Goal: Find contact information: Find contact information

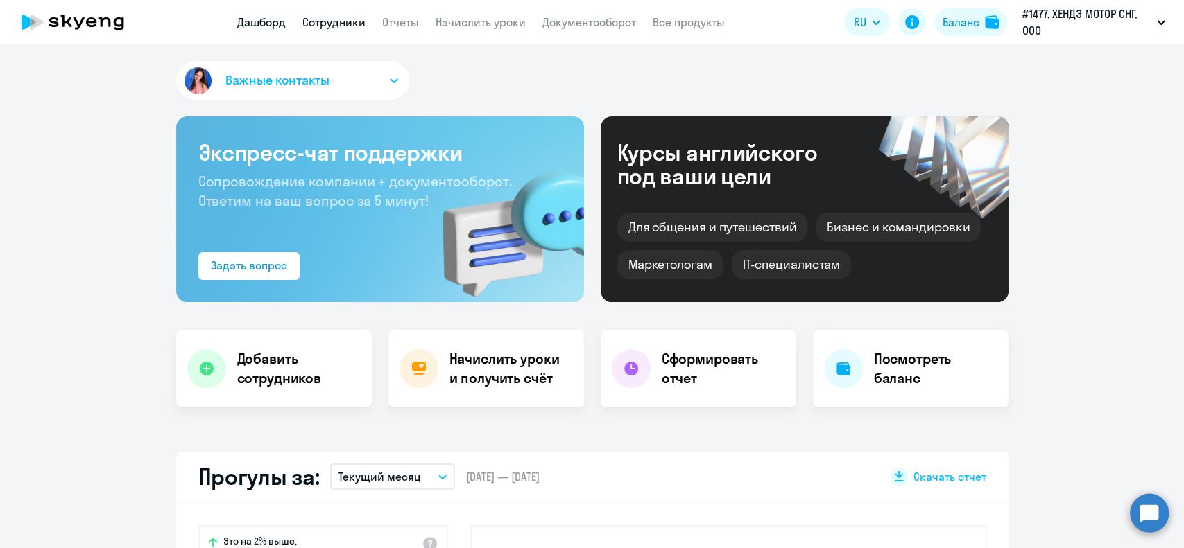
click at [336, 28] on link "Сотрудники" at bounding box center [333, 22] width 63 height 14
select select "30"
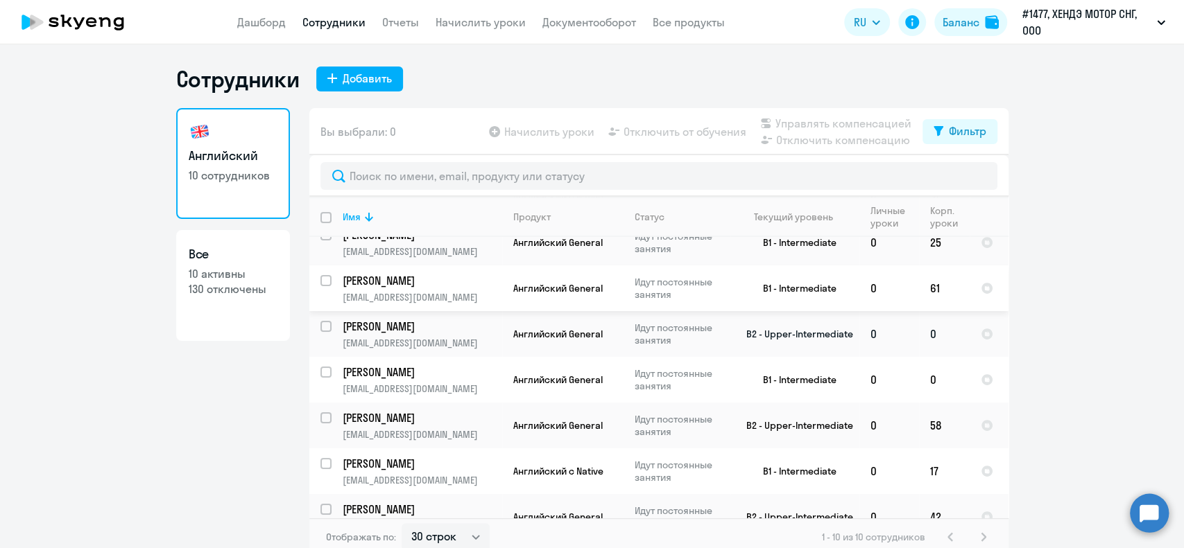
scroll to position [92, 0]
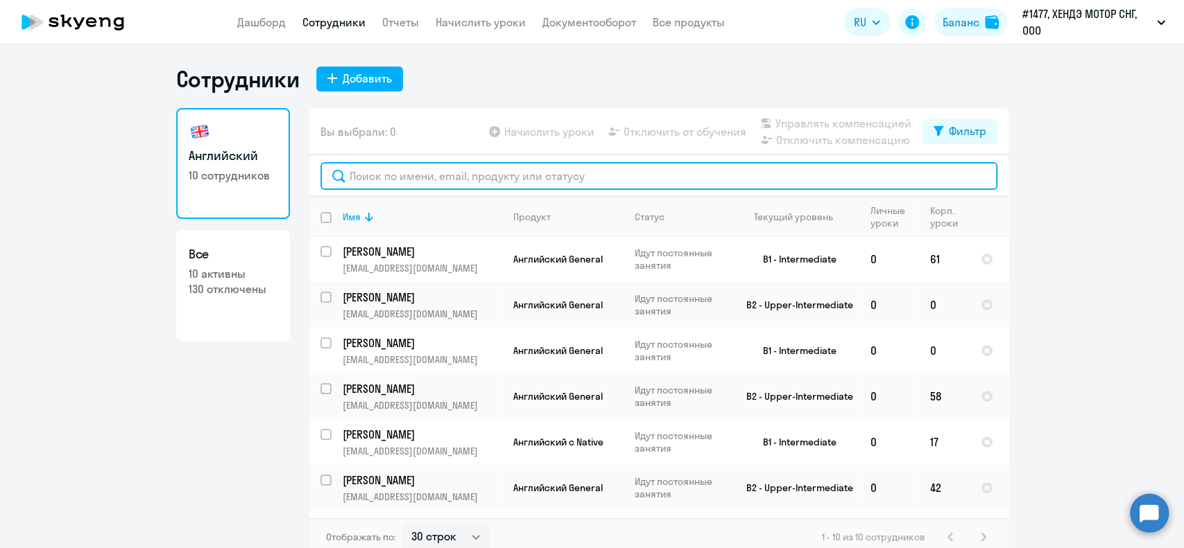
click at [393, 179] on input "text" at bounding box center [658, 176] width 677 height 28
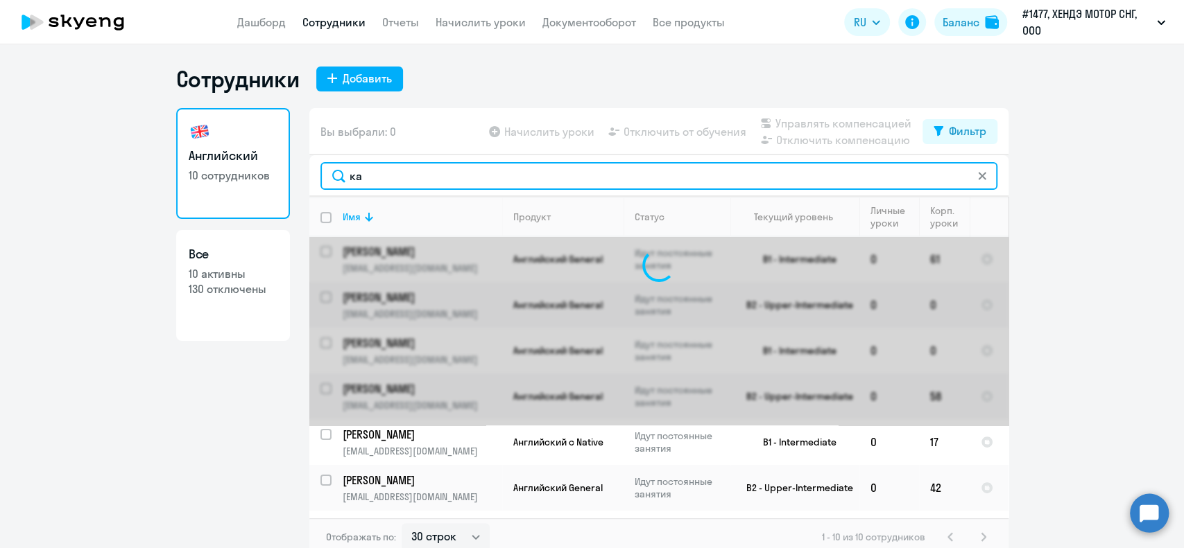
scroll to position [0, 0]
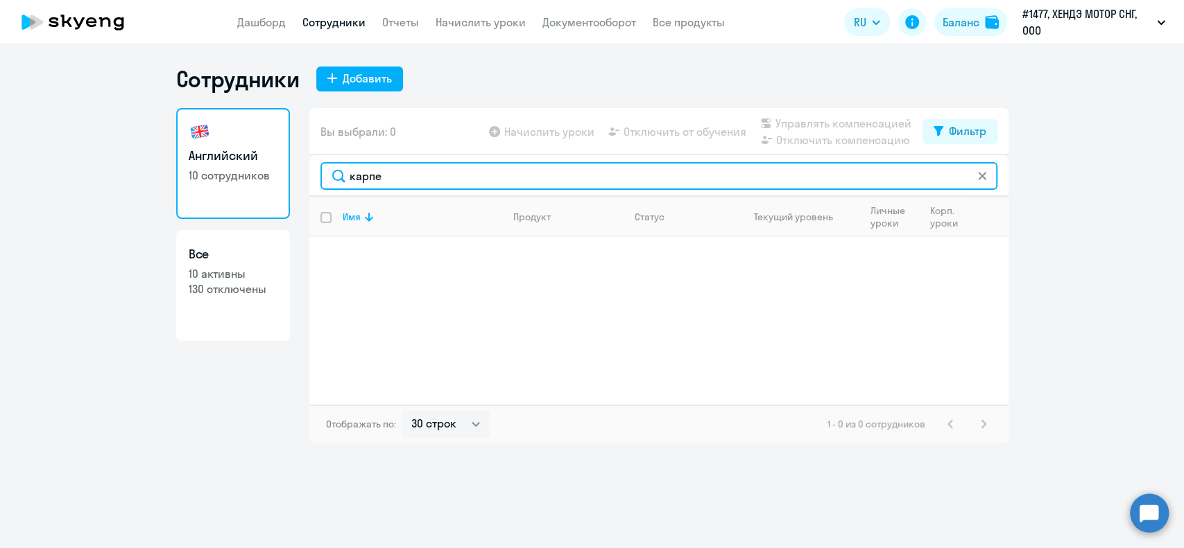
type input "карпе"
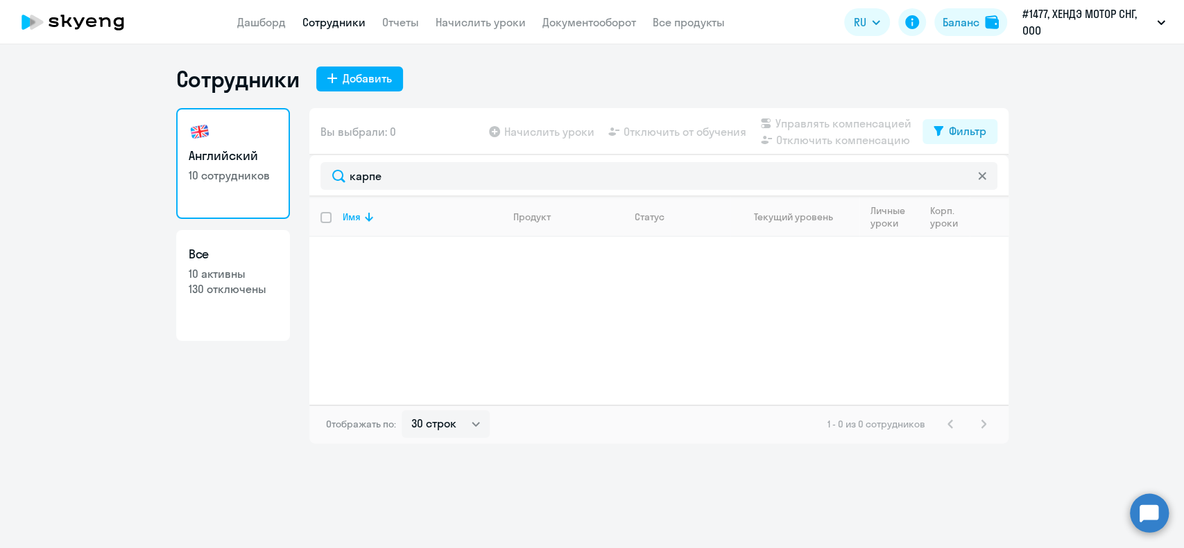
click at [243, 277] on p "10 активны" at bounding box center [233, 273] width 89 height 15
select select "30"
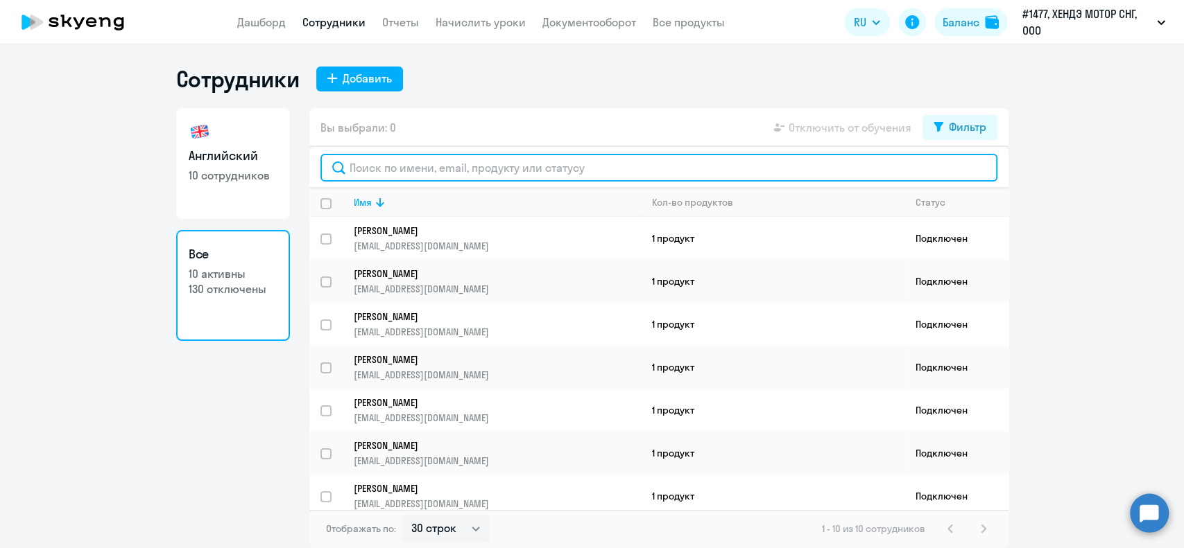
click at [404, 166] on input "text" at bounding box center [658, 168] width 677 height 28
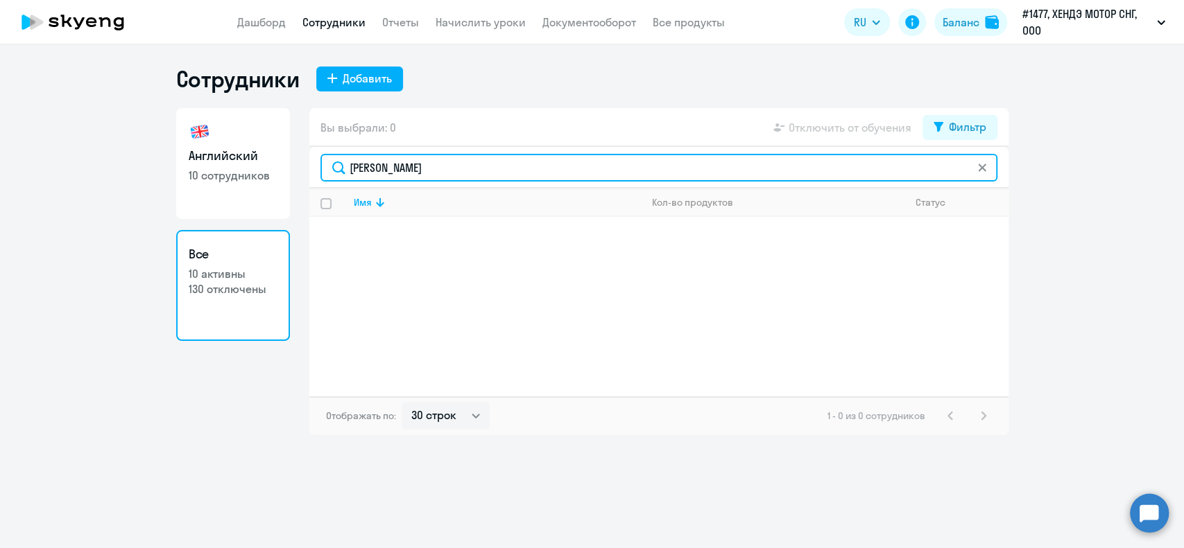
type input "[PERSON_NAME]"
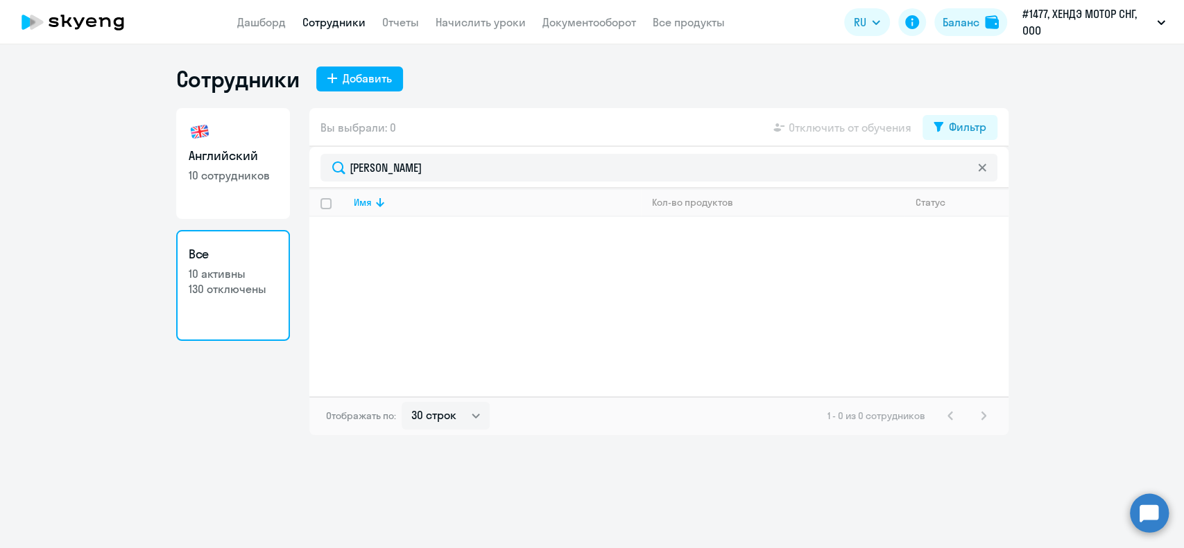
click at [396, 14] on app-menu-item-link "Отчеты" at bounding box center [400, 22] width 37 height 17
click at [396, 23] on link "Отчеты" at bounding box center [400, 22] width 37 height 14
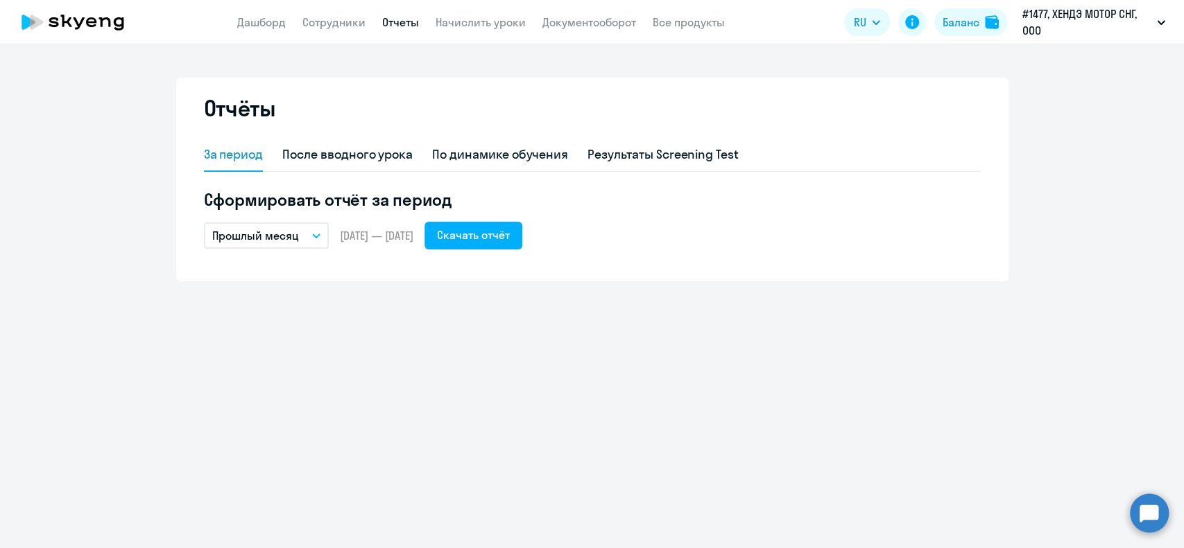
click at [306, 241] on button "Прошлый месяц" at bounding box center [266, 236] width 125 height 26
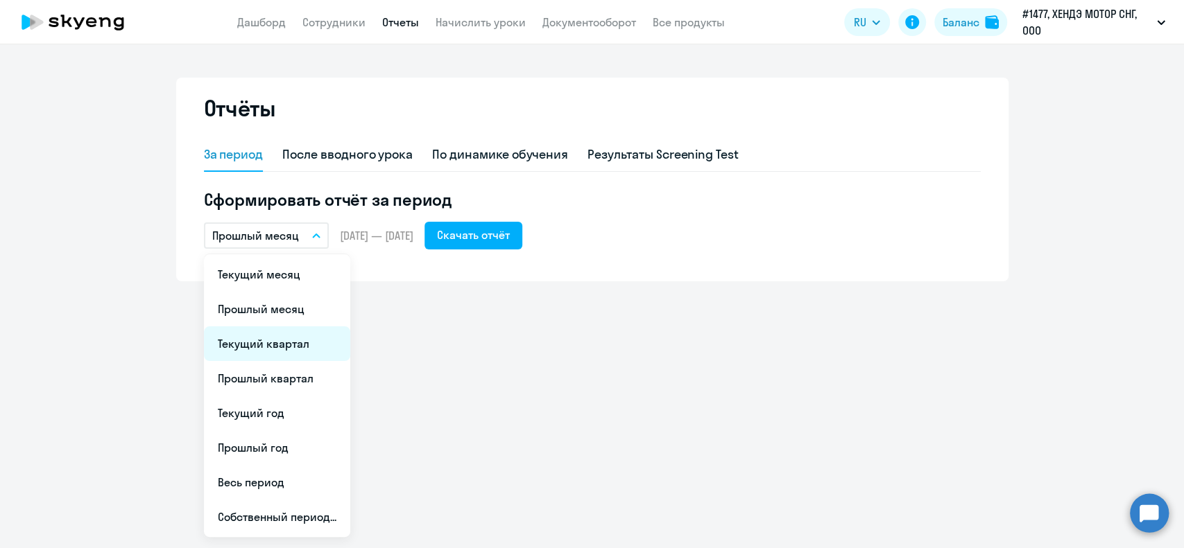
click at [255, 349] on li "Текущий квартал" at bounding box center [277, 344] width 146 height 35
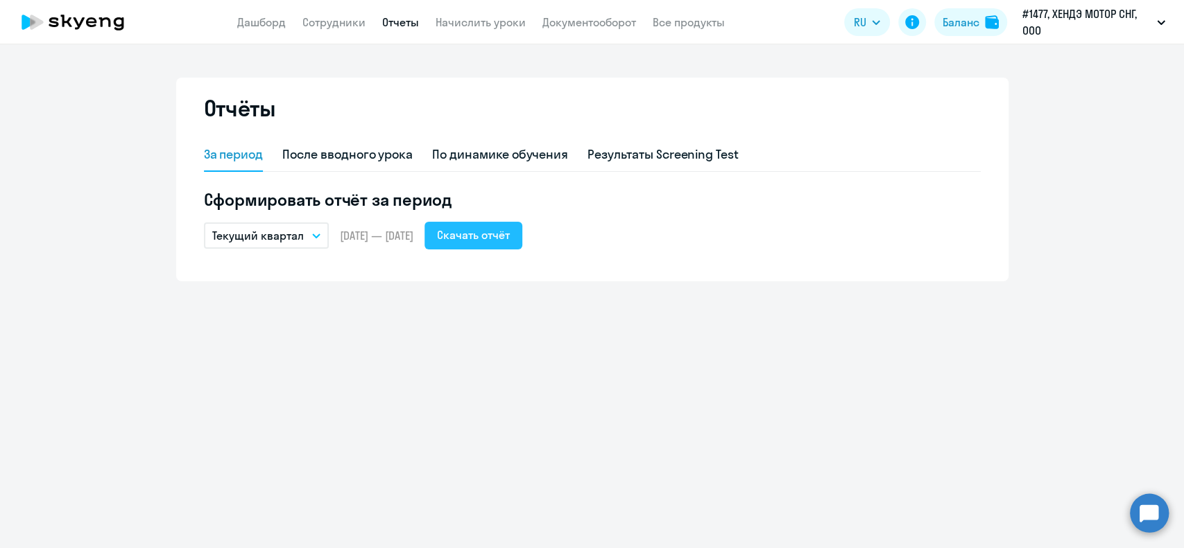
click at [491, 227] on div "Скачать отчёт" at bounding box center [473, 235] width 73 height 17
click at [372, 159] on div "После вводного урока" at bounding box center [347, 155] width 130 height 18
select select "10"
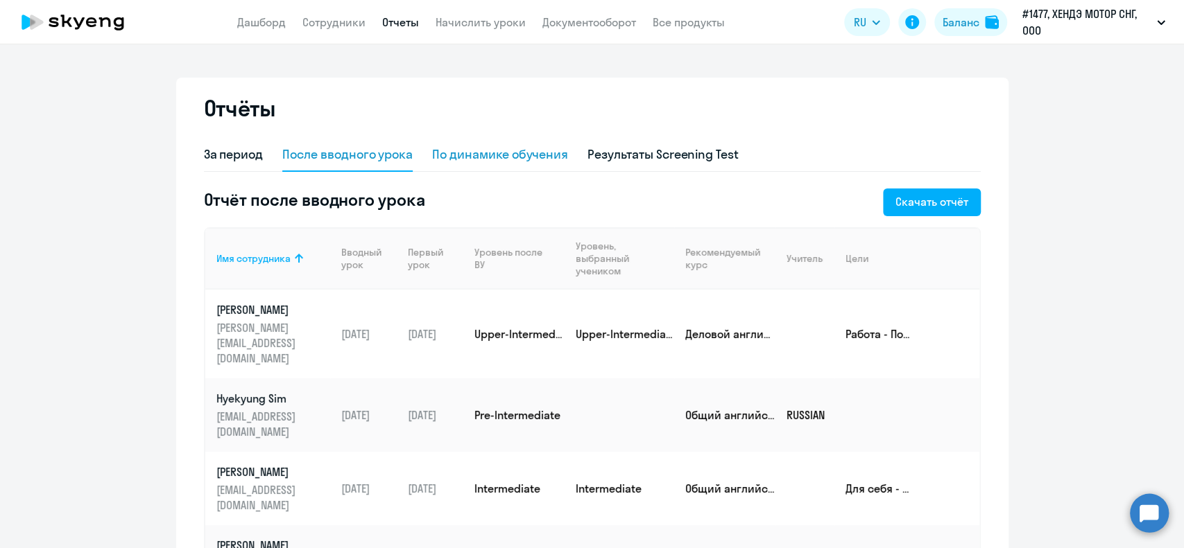
click at [473, 150] on div "По динамике обучения" at bounding box center [500, 155] width 136 height 18
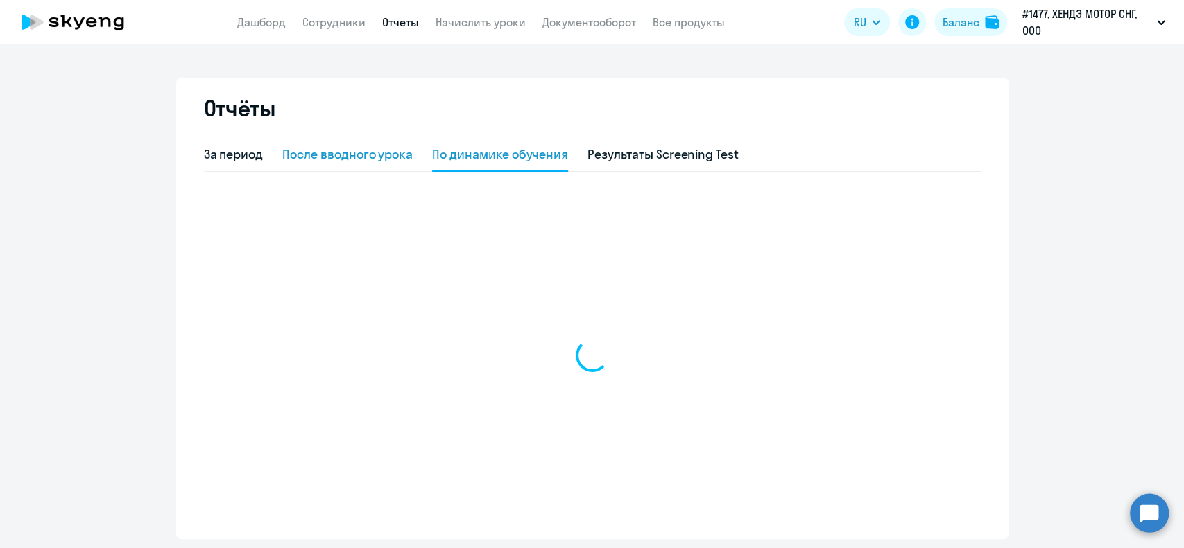
click at [356, 153] on div "После вводного урока" at bounding box center [347, 155] width 130 height 18
select select "10"
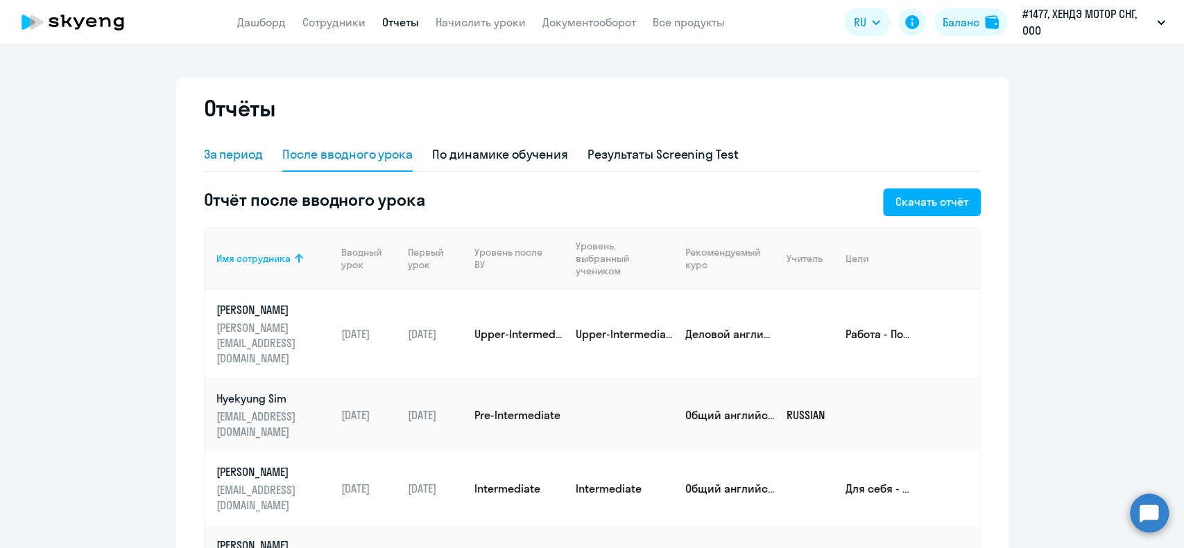
click at [241, 158] on div "За период" at bounding box center [234, 155] width 60 height 18
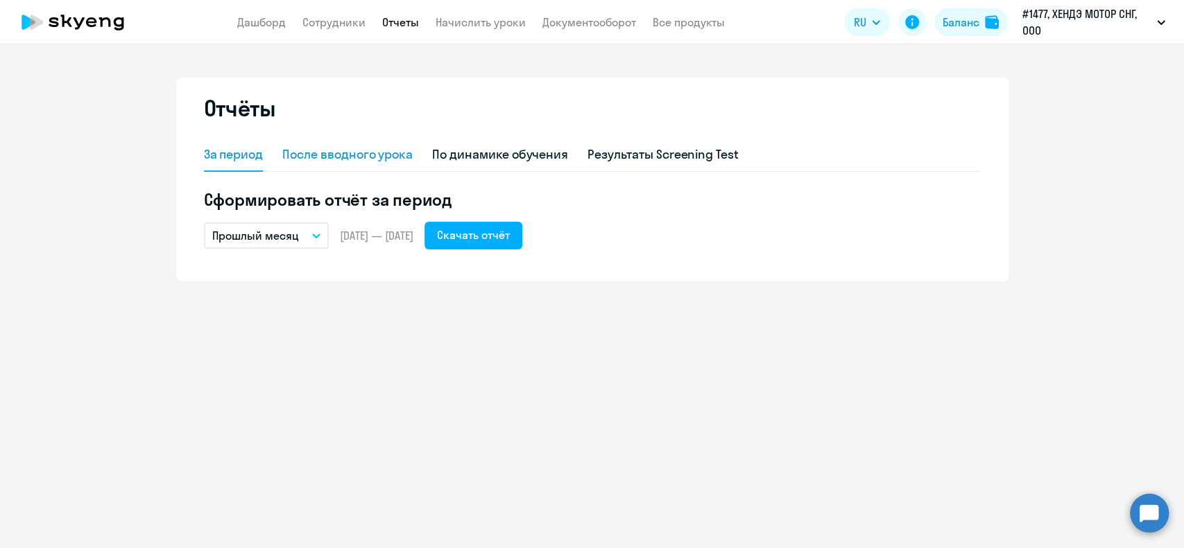
click at [372, 148] on div "После вводного урока" at bounding box center [347, 155] width 130 height 18
select select "10"
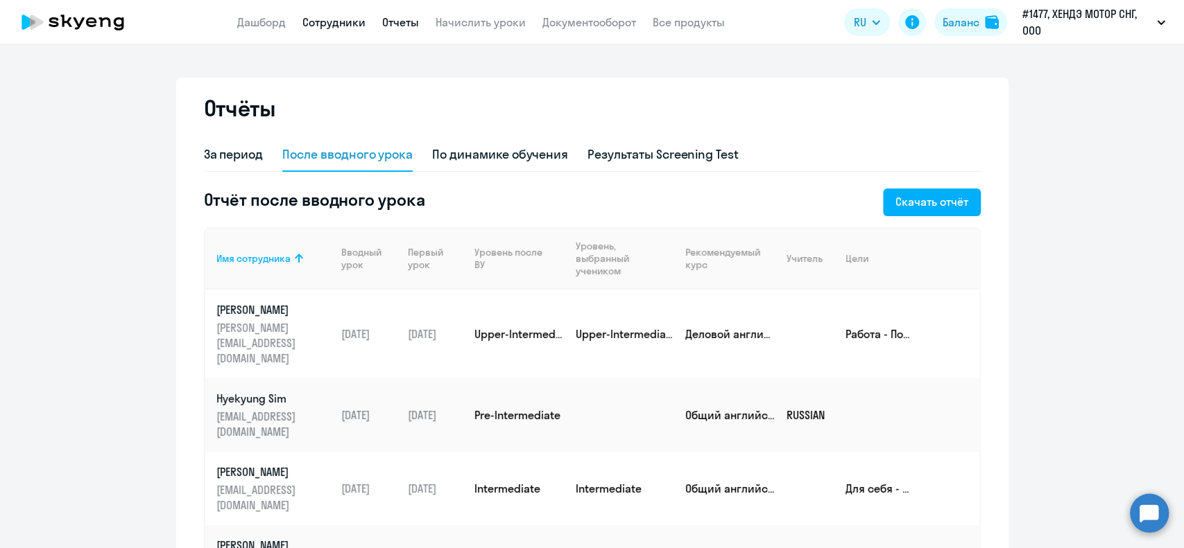
click at [311, 28] on link "Сотрудники" at bounding box center [333, 22] width 63 height 14
select select "30"
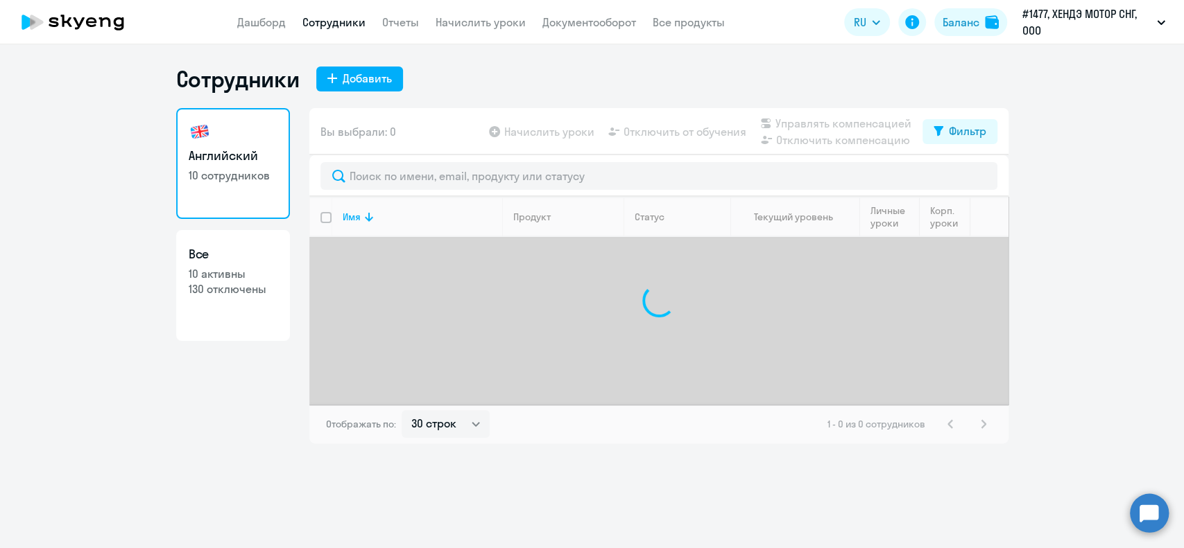
click at [222, 252] on h3 "Все" at bounding box center [233, 254] width 89 height 18
select select "30"
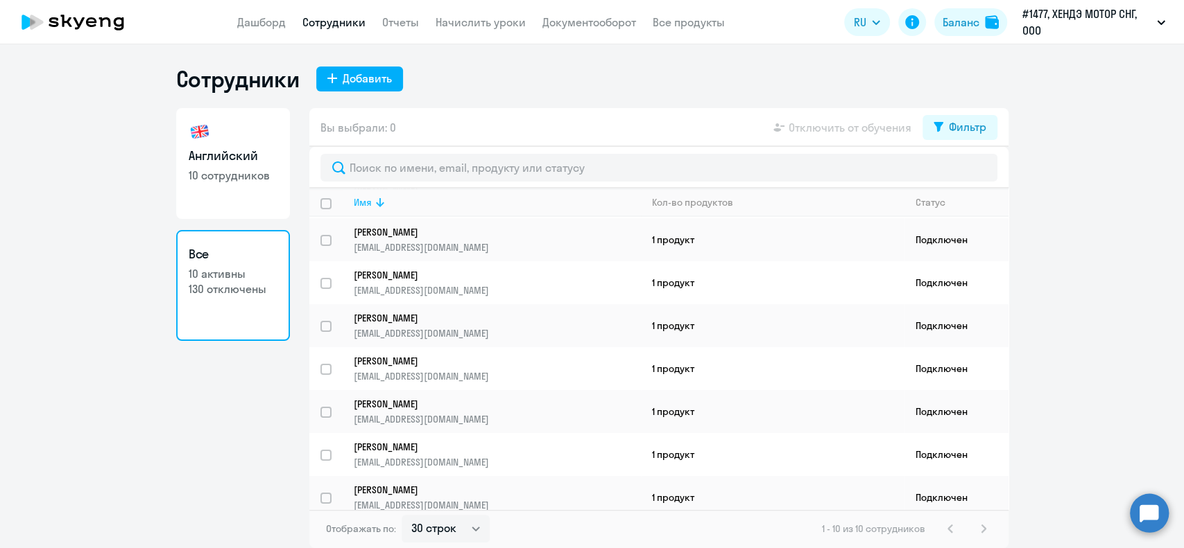
scroll to position [133, 0]
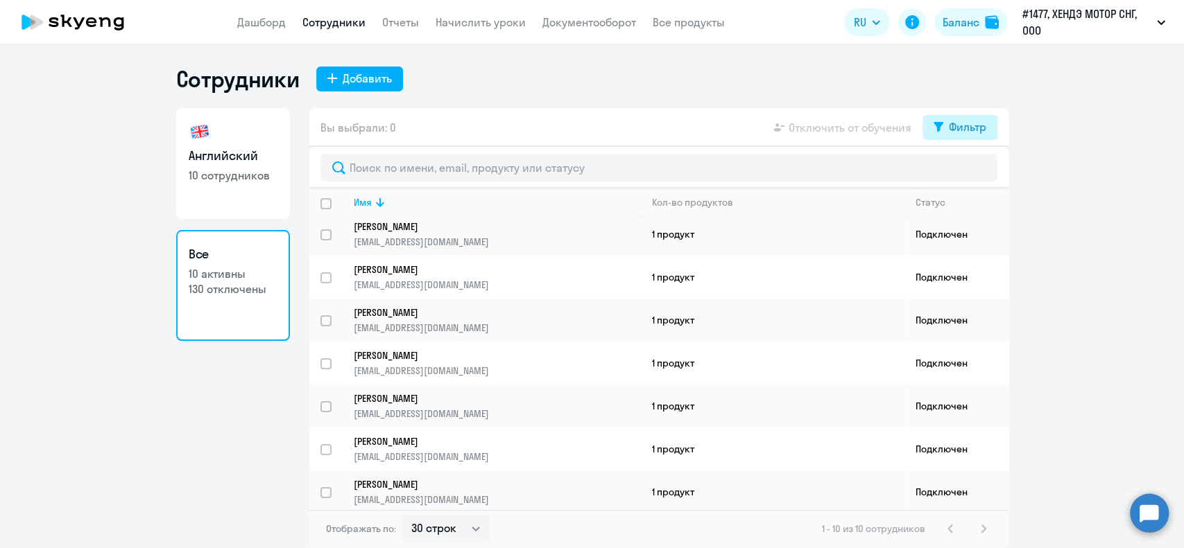
click at [977, 124] on div "Фильтр" at bounding box center [967, 127] width 37 height 17
click at [976, 175] on span at bounding box center [974, 173] width 24 height 14
click at [962, 173] on input "checkbox" at bounding box center [961, 172] width 1 height 1
checkbox input "true"
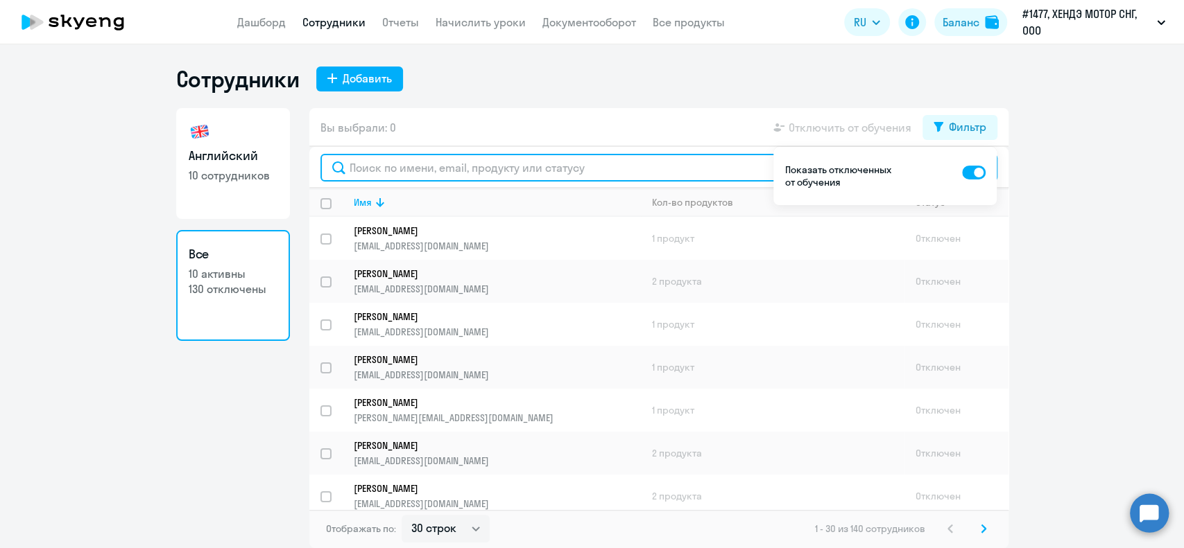
click at [438, 178] on input "text" at bounding box center [658, 168] width 677 height 28
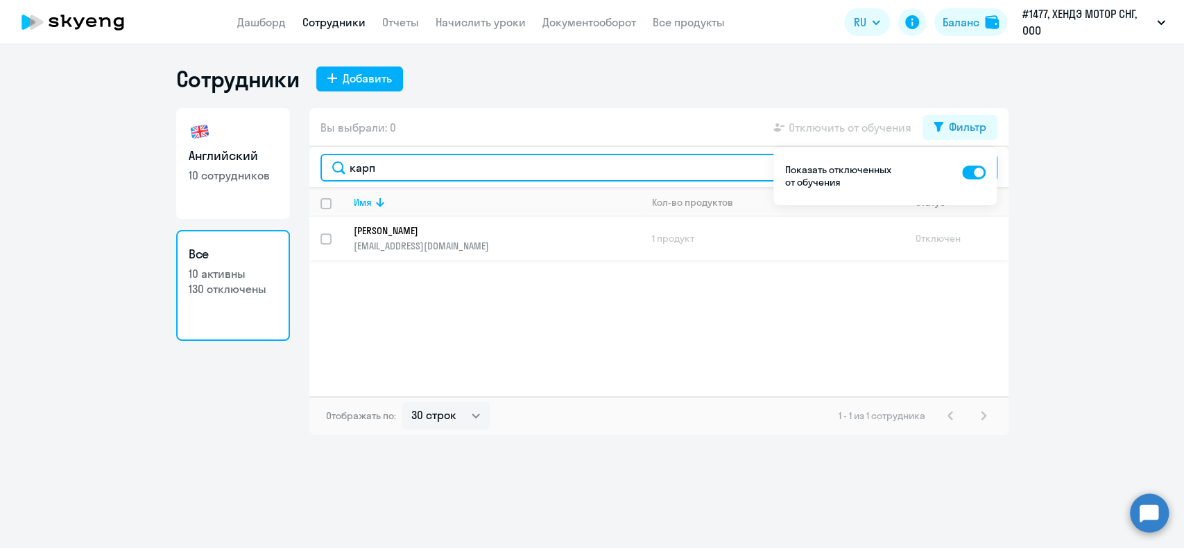
type input "карп"
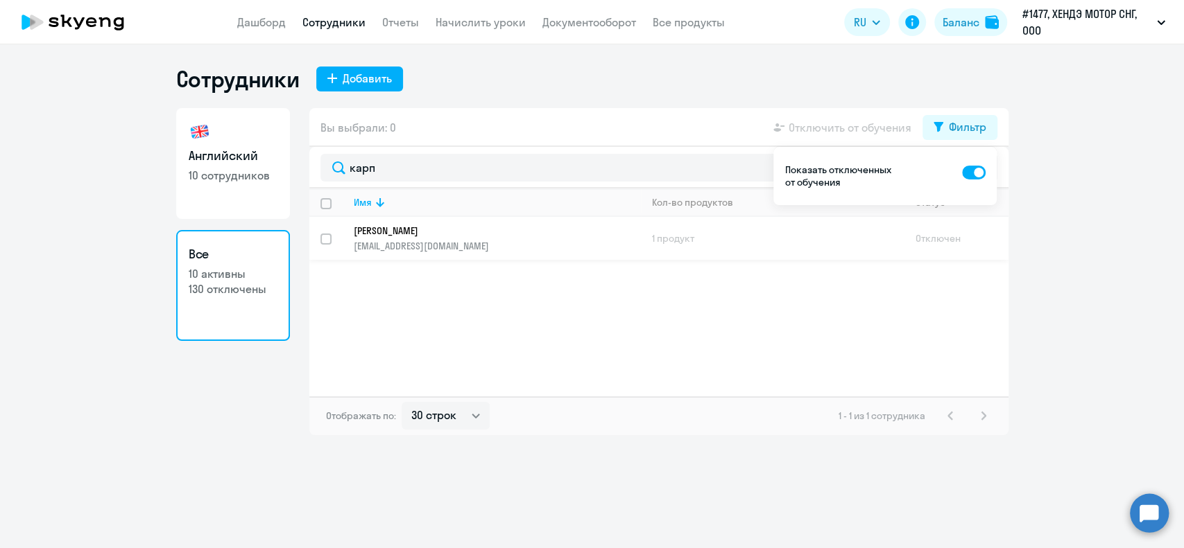
click at [427, 225] on p "[PERSON_NAME]" at bounding box center [488, 231] width 268 height 12
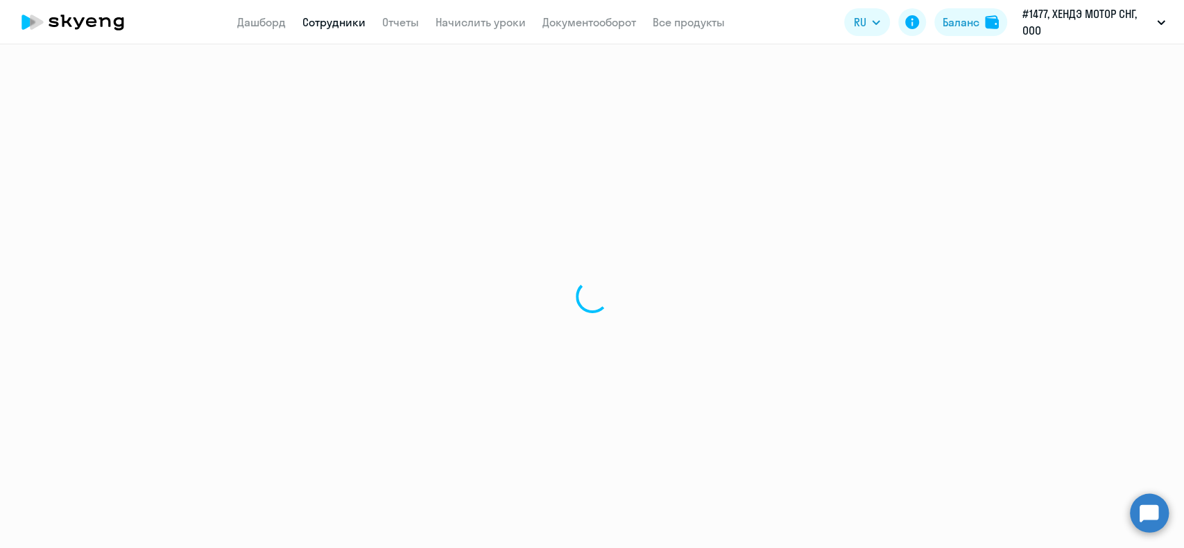
select select "english"
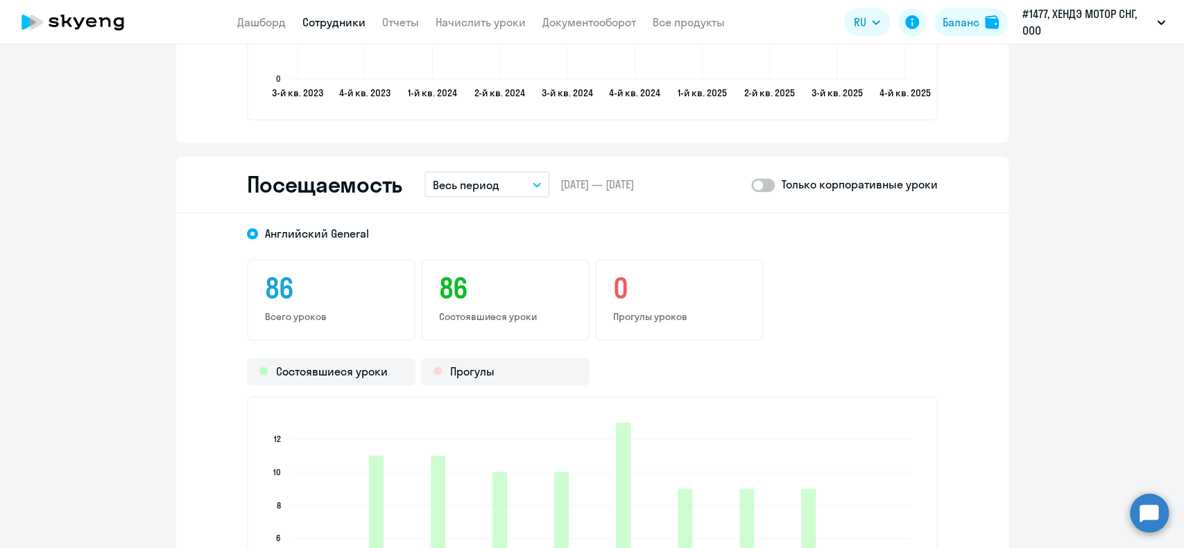
scroll to position [1756, 0]
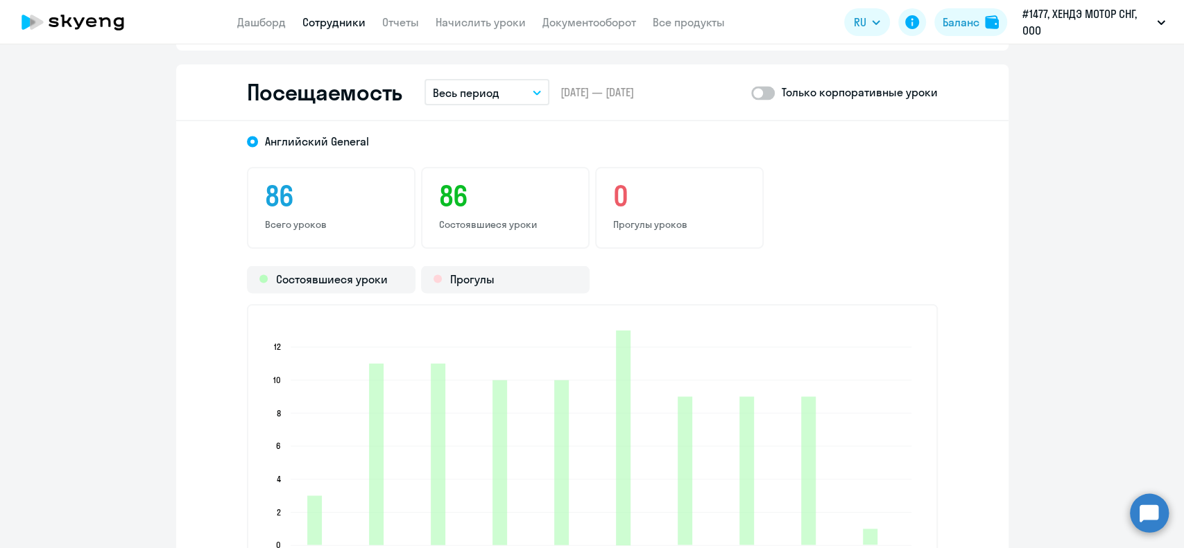
click at [506, 98] on button "Весь период" at bounding box center [486, 92] width 125 height 26
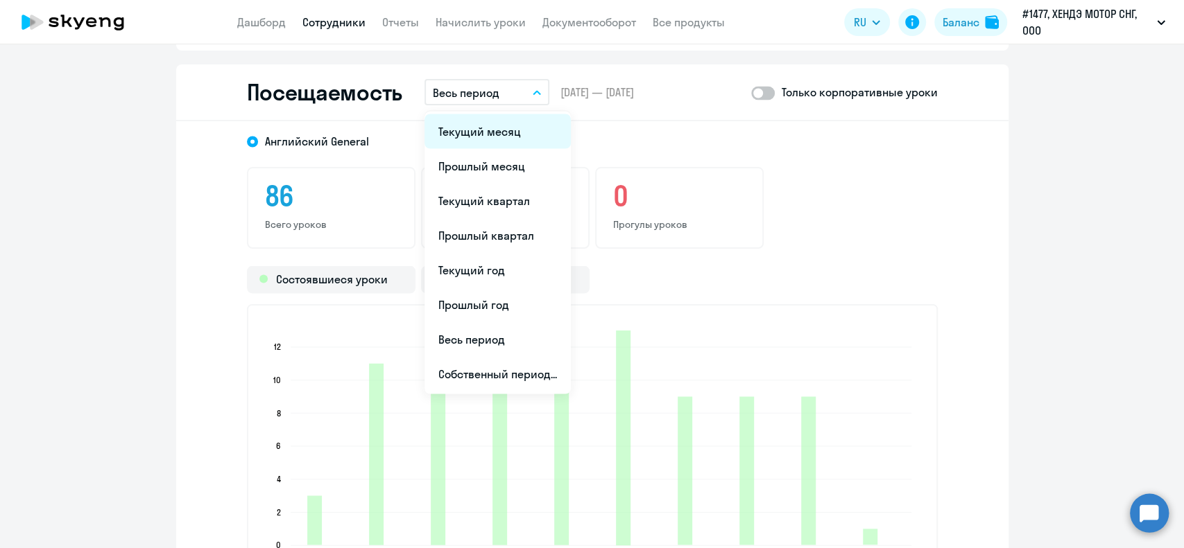
click at [490, 140] on li "Текущий месяц" at bounding box center [497, 131] width 146 height 35
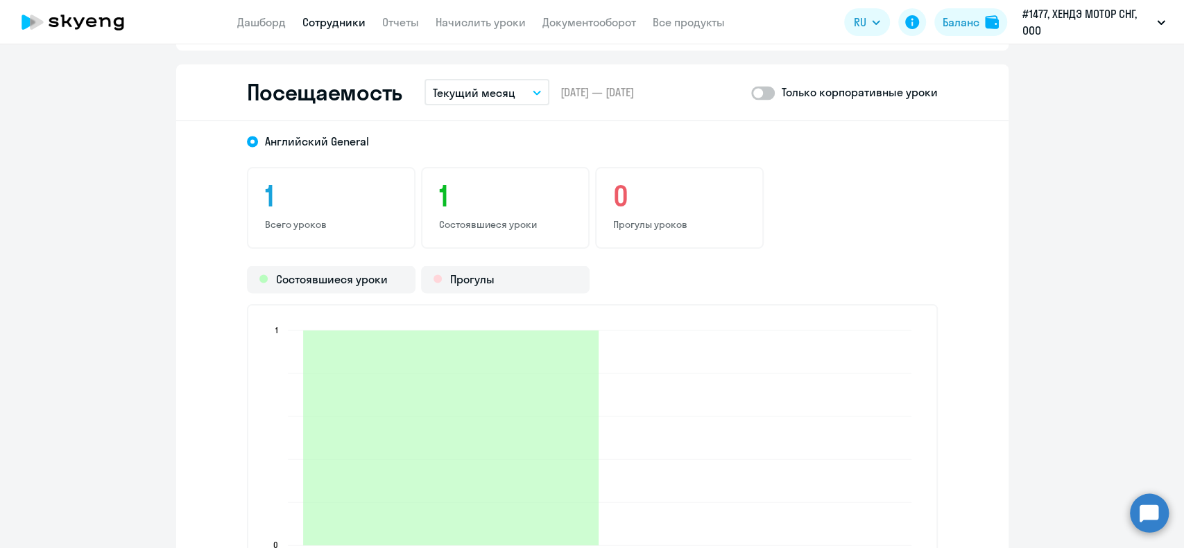
click at [785, 219] on div "1 Всего уроков 1 Состоявшиеся уроки 0 Прогулы уроков" at bounding box center [592, 208] width 691 height 82
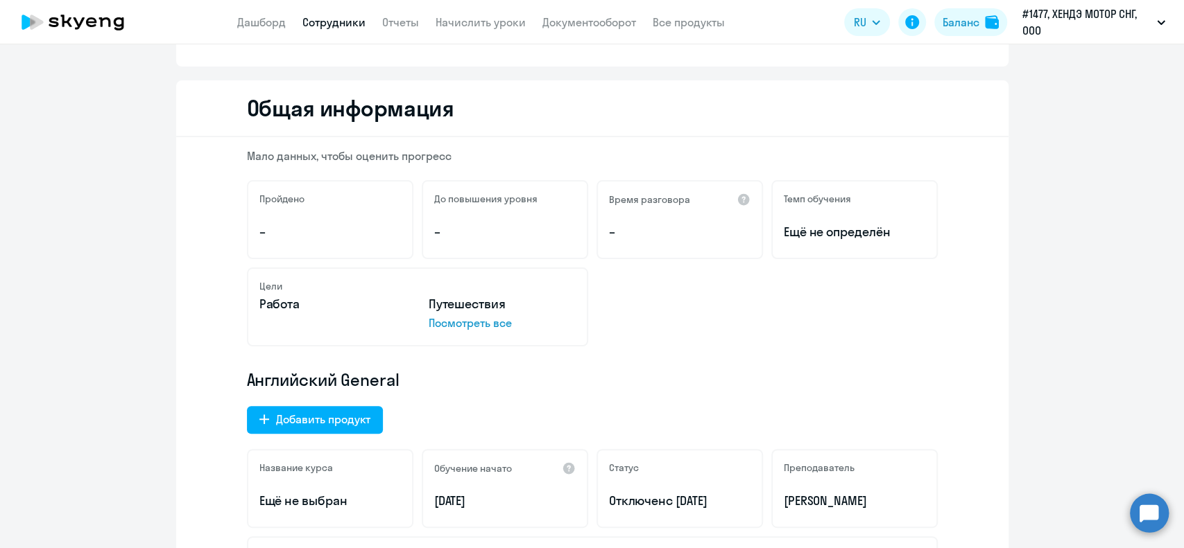
scroll to position [0, 0]
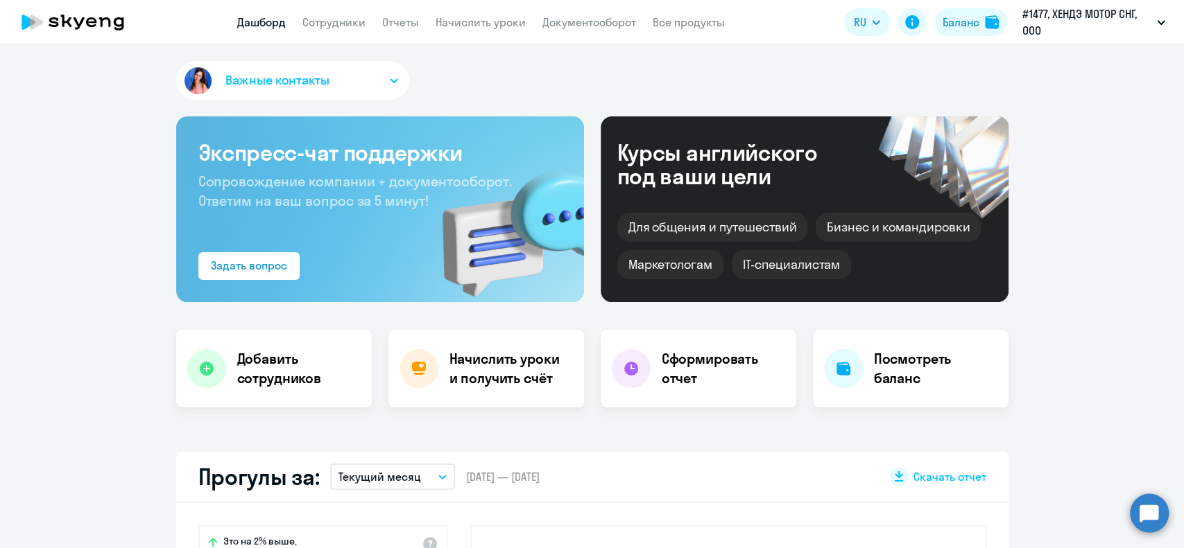
click at [1143, 510] on circle at bounding box center [1149, 513] width 39 height 39
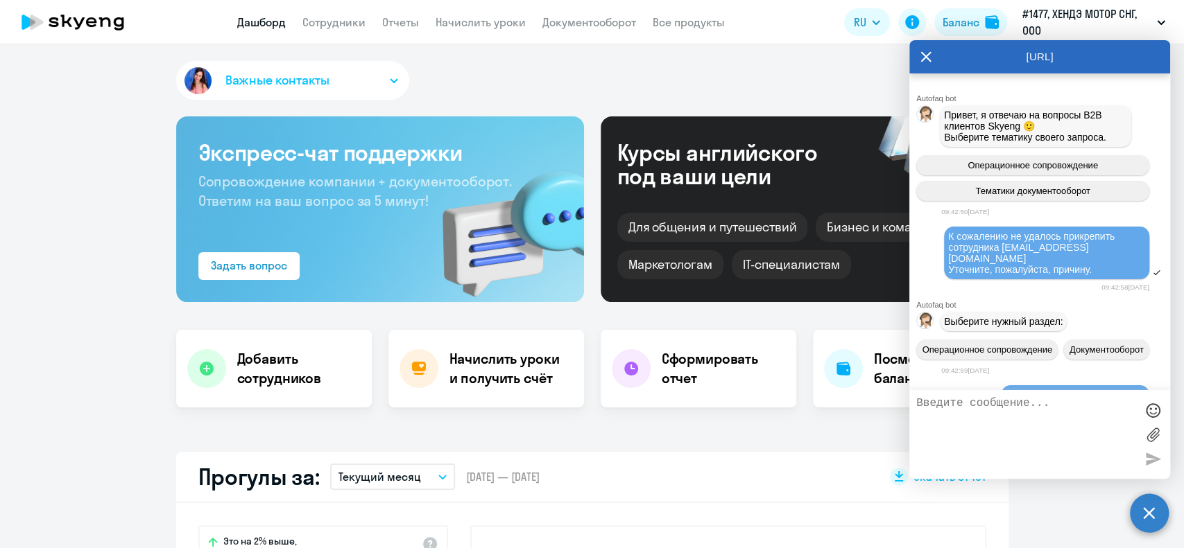
scroll to position [4715, 0]
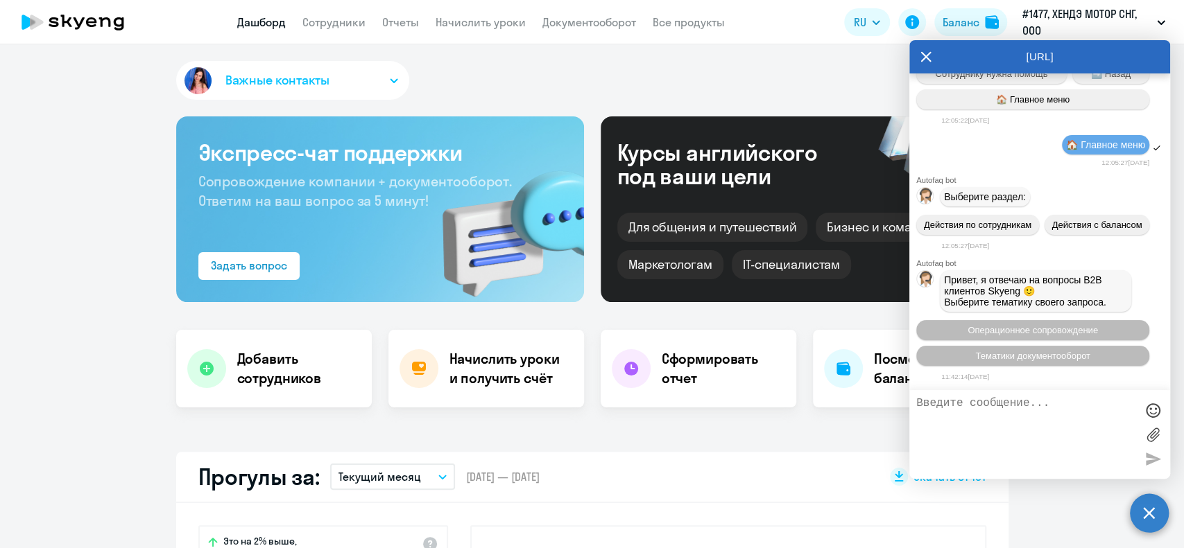
select select "30"
click at [1044, 329] on span "Операционное сопровождение" at bounding box center [1032, 330] width 130 height 10
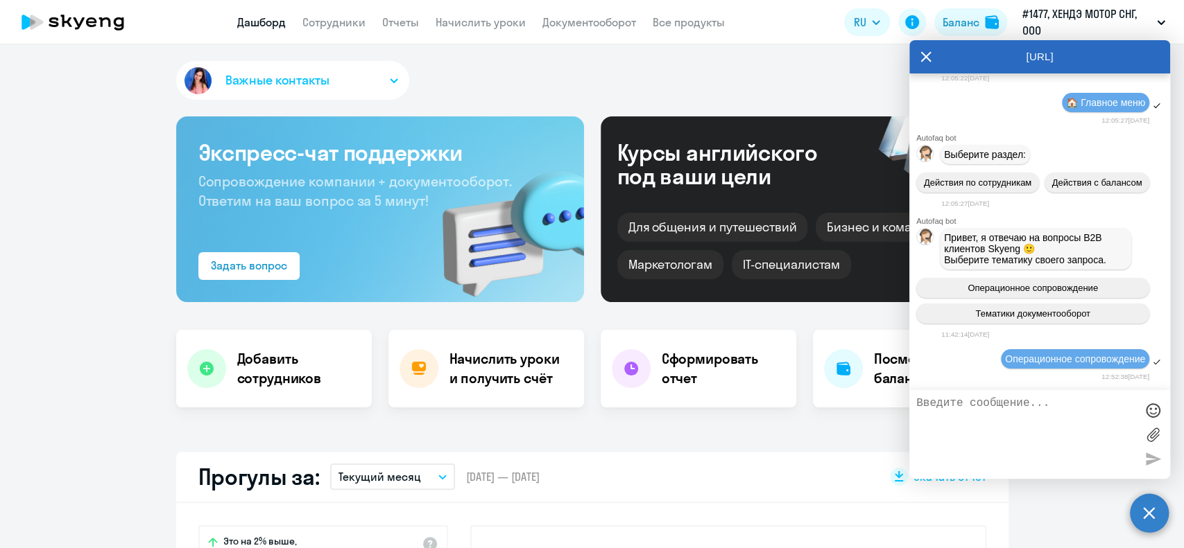
scroll to position [4865, 0]
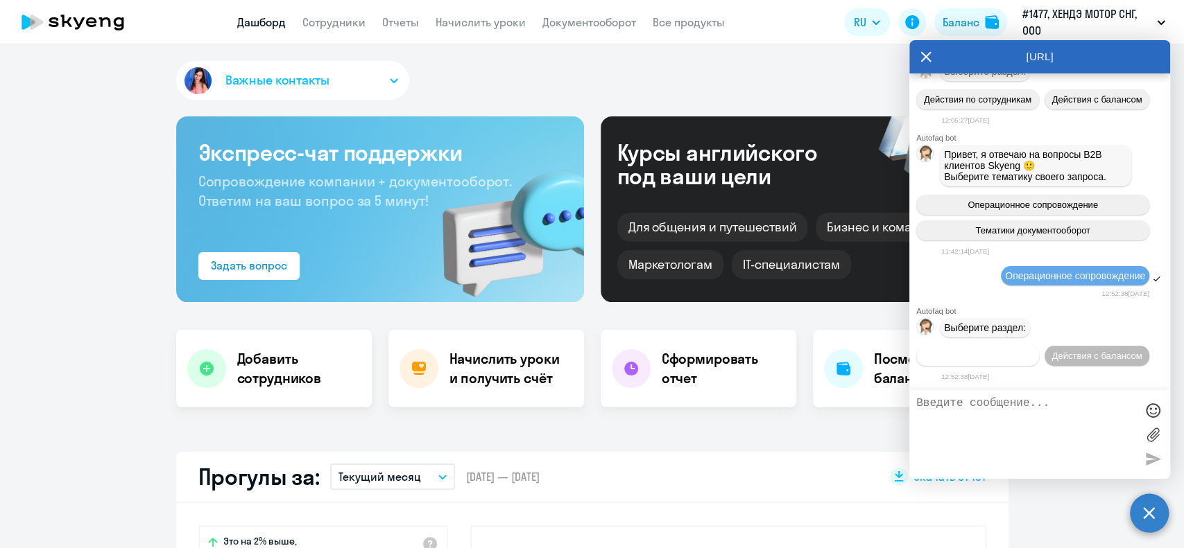
click at [1031, 351] on span "Действия по сотрудникам" at bounding box center [977, 356] width 107 height 10
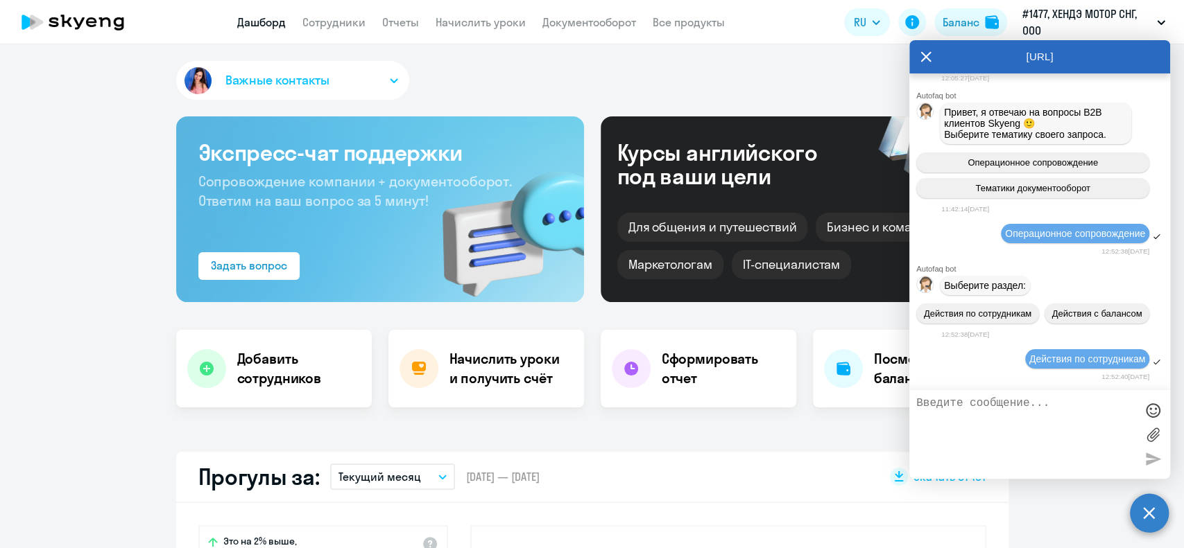
scroll to position [5069, 0]
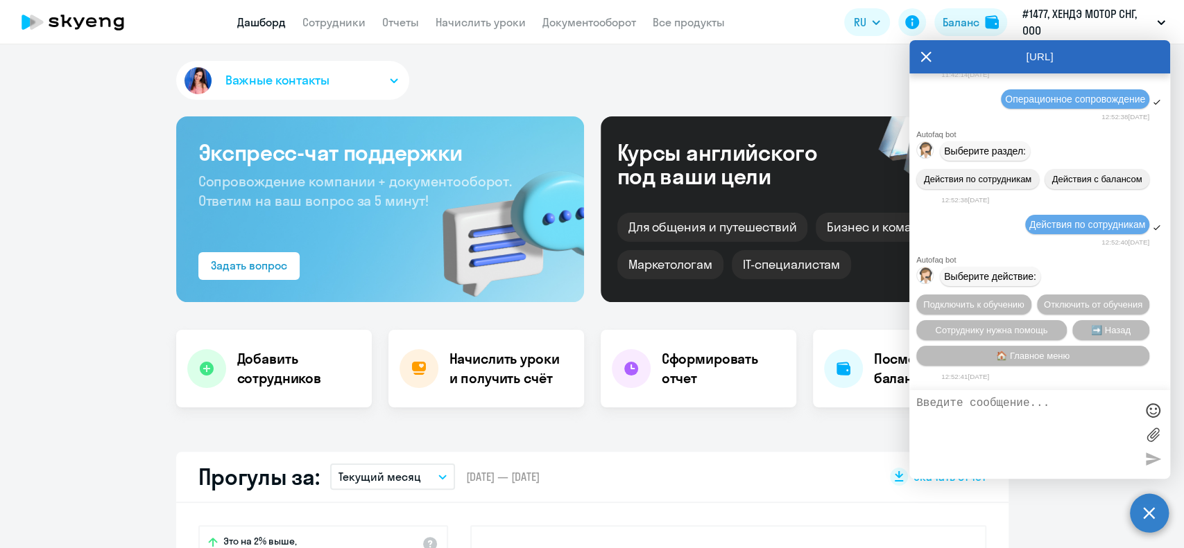
click at [983, 407] on textarea at bounding box center [1025, 434] width 219 height 75
type textarea "Подскажите, пожалуйста, сколько уроков пройдено в сентябре и октябре У Карпенко…"
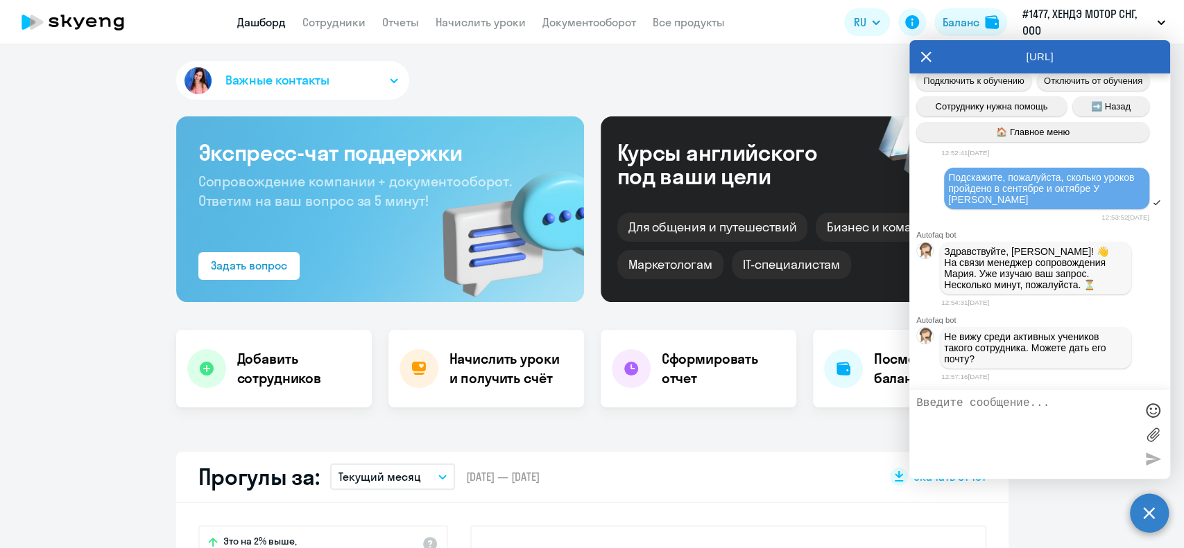
scroll to position [5297, 0]
click at [1001, 417] on textarea at bounding box center [1025, 434] width 219 height 75
click at [350, 21] on link "Сотрудники" at bounding box center [333, 22] width 63 height 14
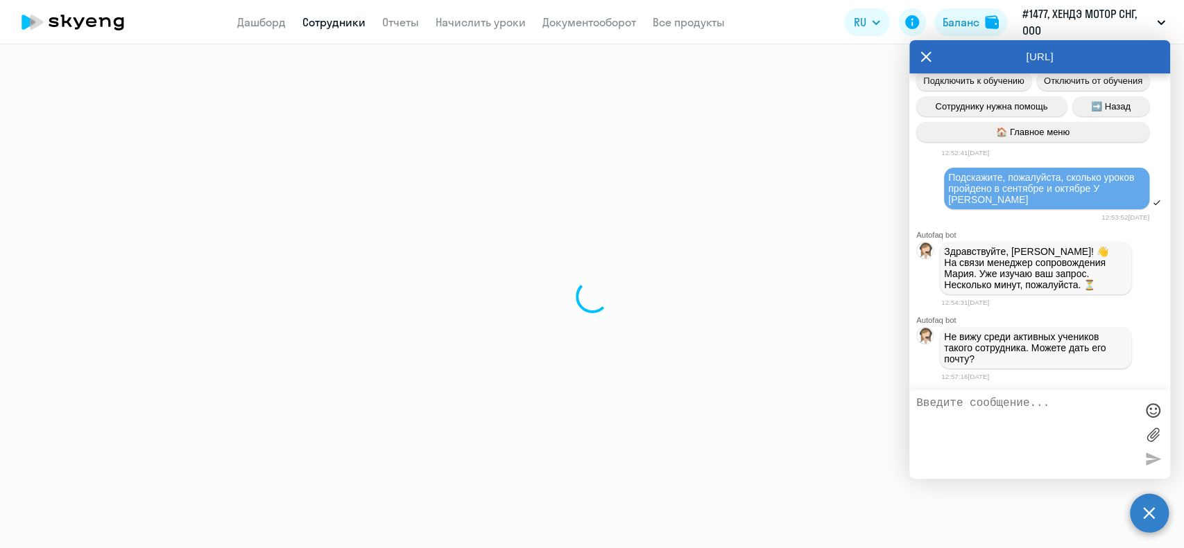
select select "30"
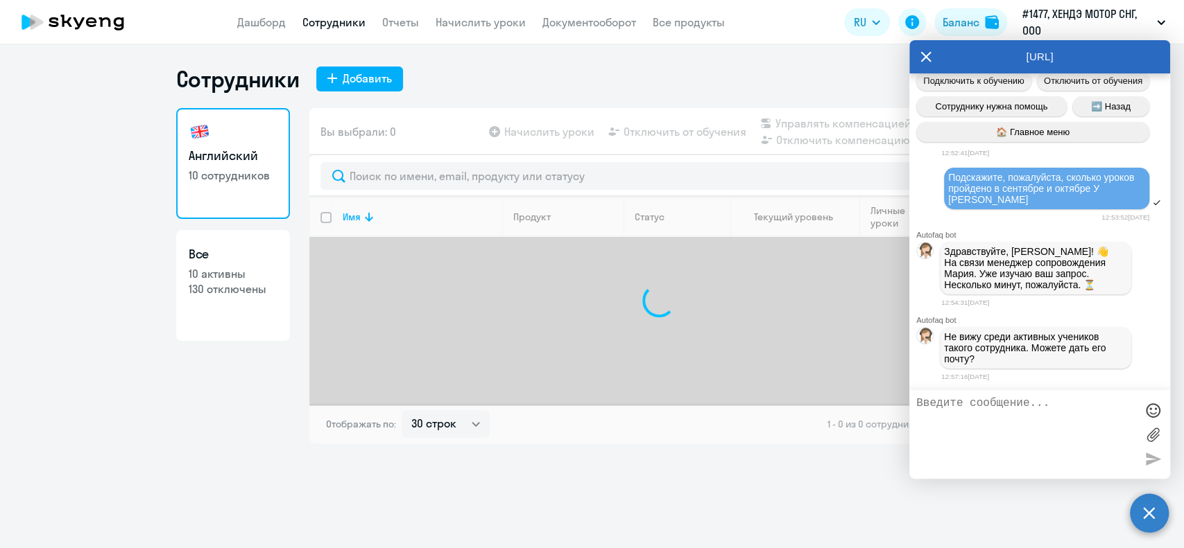
click at [248, 245] on h3 "Все" at bounding box center [233, 254] width 89 height 18
select select "30"
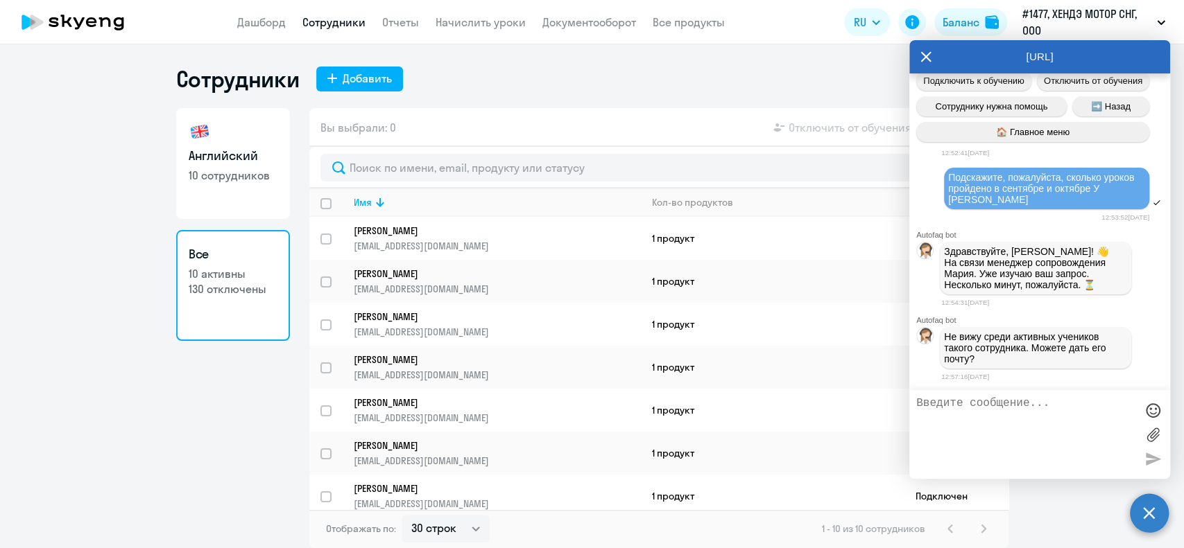
click at [926, 51] on icon at bounding box center [925, 56] width 11 height 33
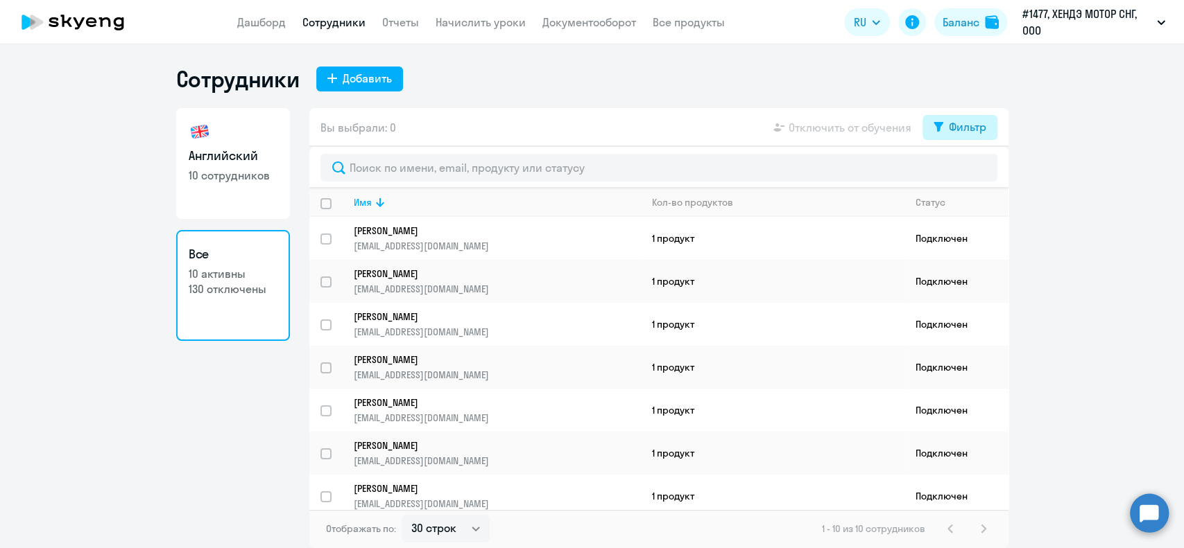
click at [977, 129] on div "Фильтр" at bounding box center [967, 127] width 37 height 17
drag, startPoint x: 969, startPoint y: 168, endPoint x: 941, endPoint y: 172, distance: 28.6
click at [970, 168] on span at bounding box center [974, 173] width 24 height 14
click at [962, 172] on input "checkbox" at bounding box center [961, 172] width 1 height 1
checkbox input "true"
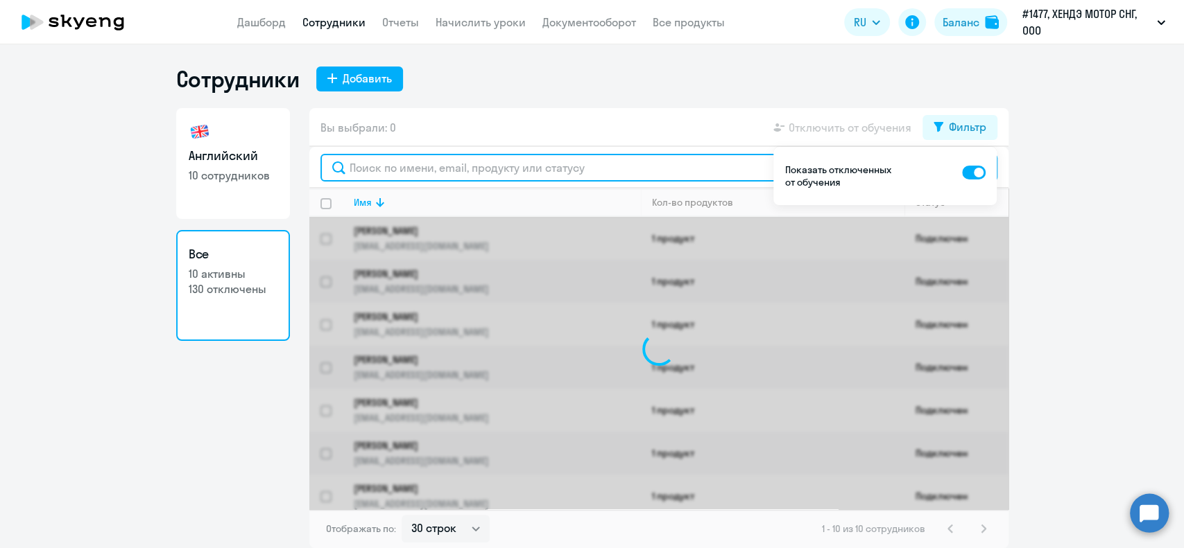
click at [493, 168] on input "text" at bounding box center [658, 168] width 677 height 28
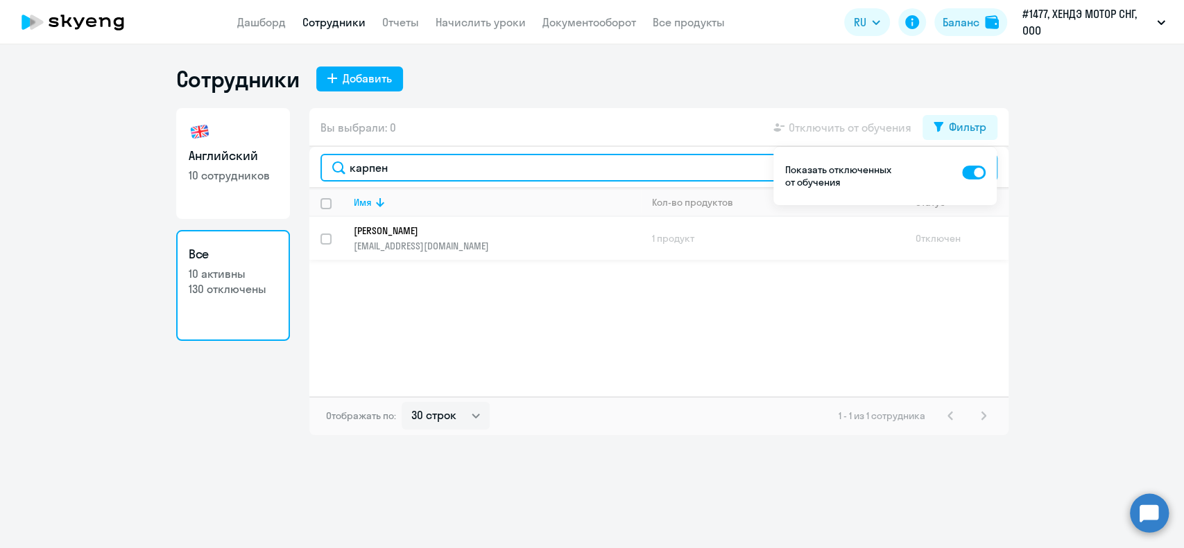
type input "карпен"
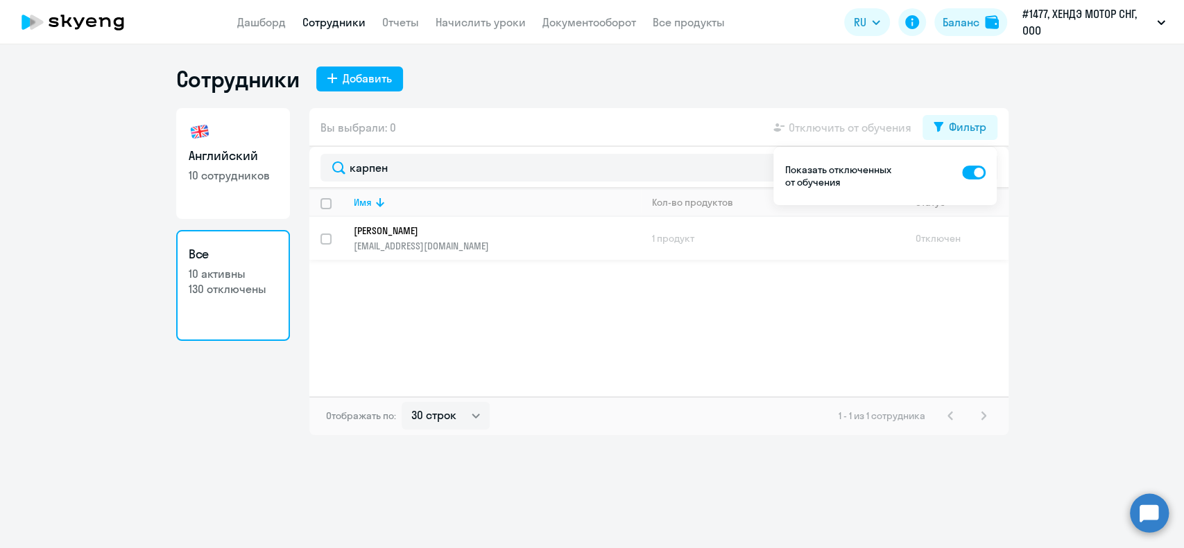
click at [476, 237] on link "[PERSON_NAME] [PERSON_NAME][EMAIL_ADDRESS][DOMAIN_NAME]" at bounding box center [497, 239] width 286 height 28
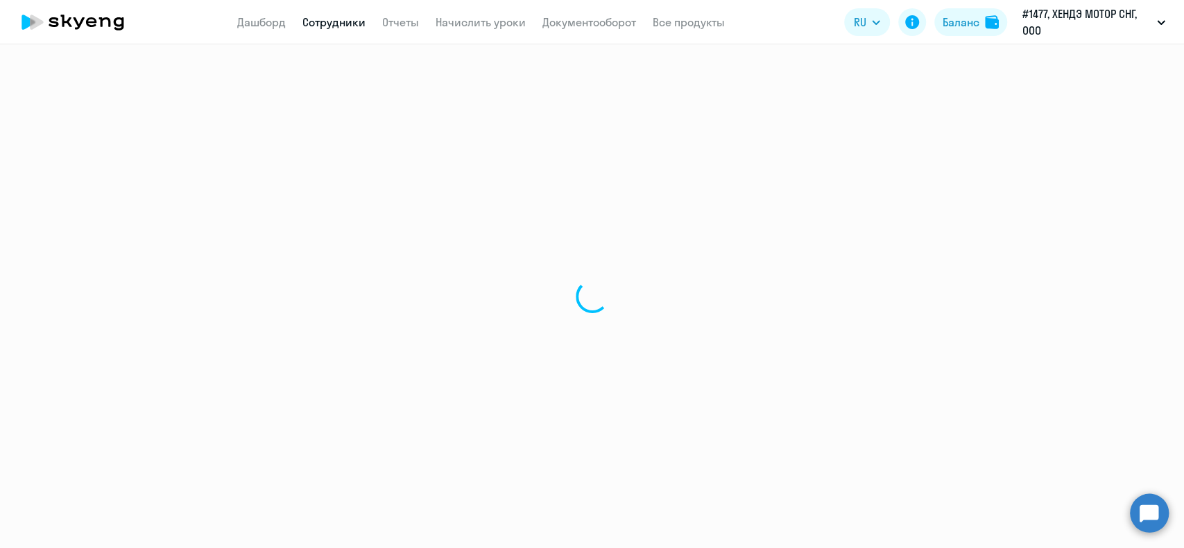
select select "english"
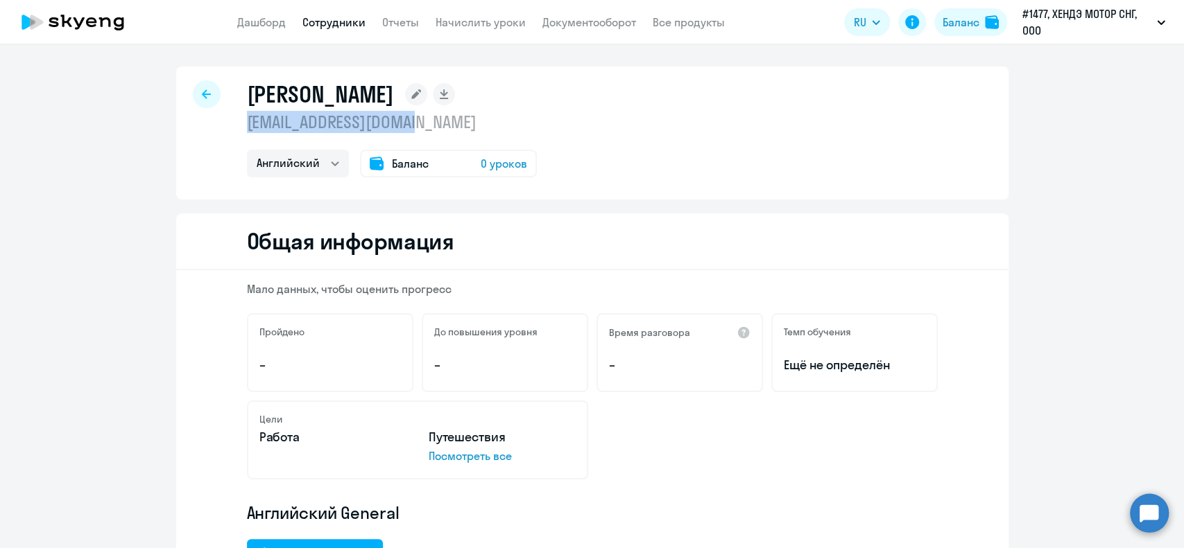
drag, startPoint x: 429, startPoint y: 127, endPoint x: 243, endPoint y: 128, distance: 185.1
click at [247, 128] on p "[EMAIL_ADDRESS][DOMAIN_NAME]" at bounding box center [392, 122] width 290 height 22
copy p "[EMAIL_ADDRESS][DOMAIN_NAME]"
click at [1154, 520] on circle at bounding box center [1149, 513] width 39 height 39
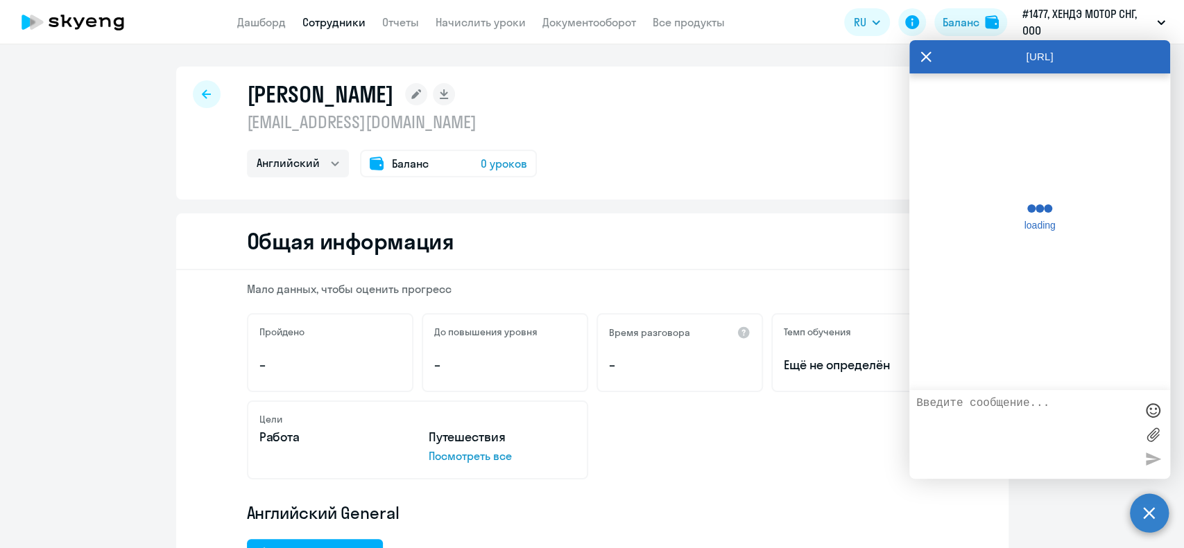
scroll to position [5291, 0]
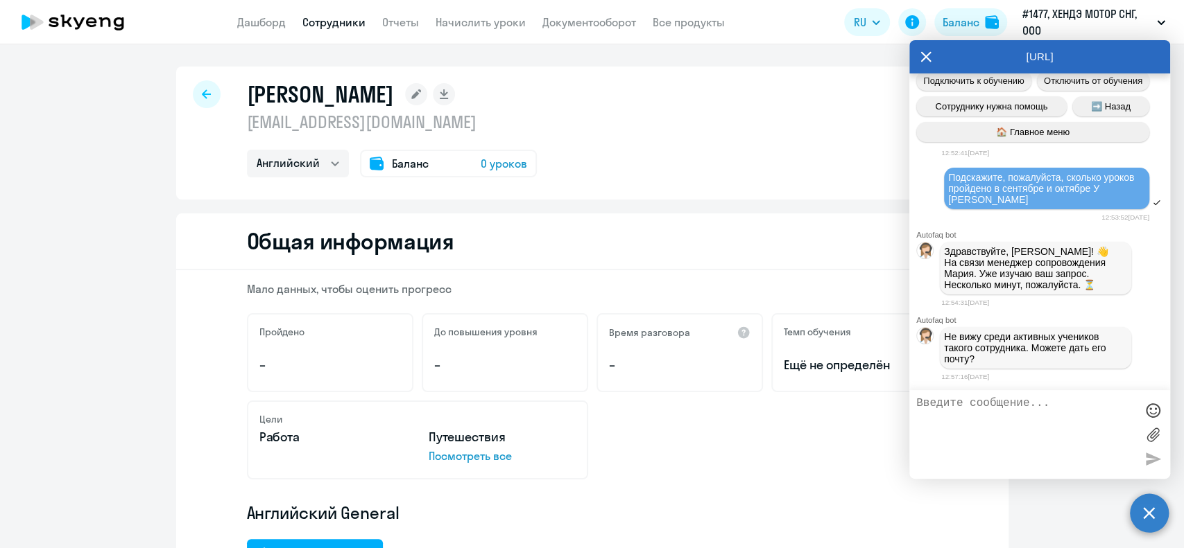
click at [1011, 423] on textarea at bounding box center [1025, 434] width 219 height 75
paste textarea "[EMAIL_ADDRESS][DOMAIN_NAME]"
type textarea "[EMAIL_ADDRESS][DOMAIN_NAME]"
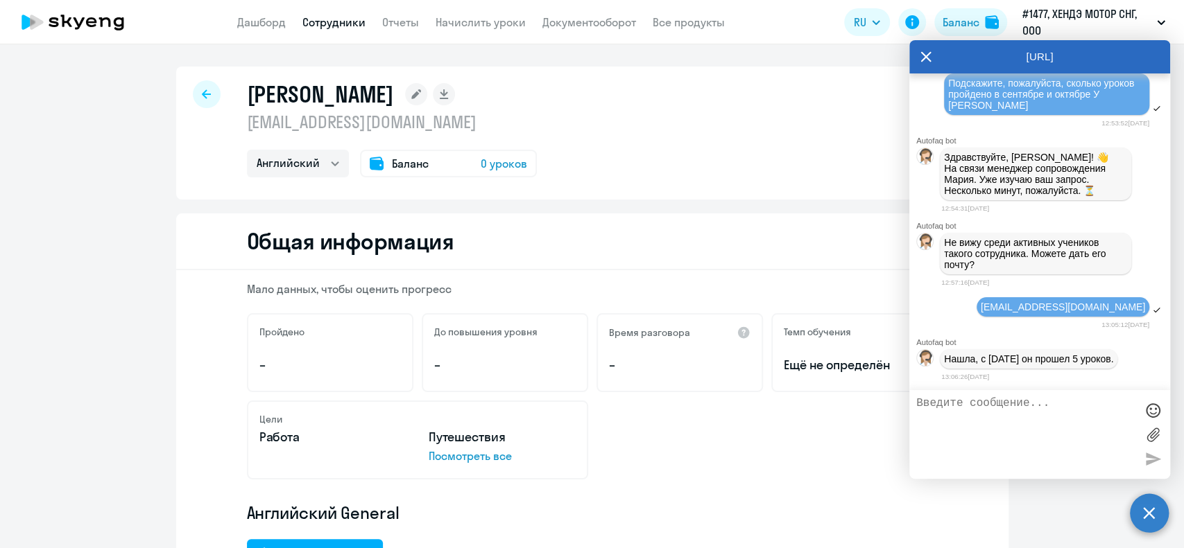
scroll to position [5464, 0]
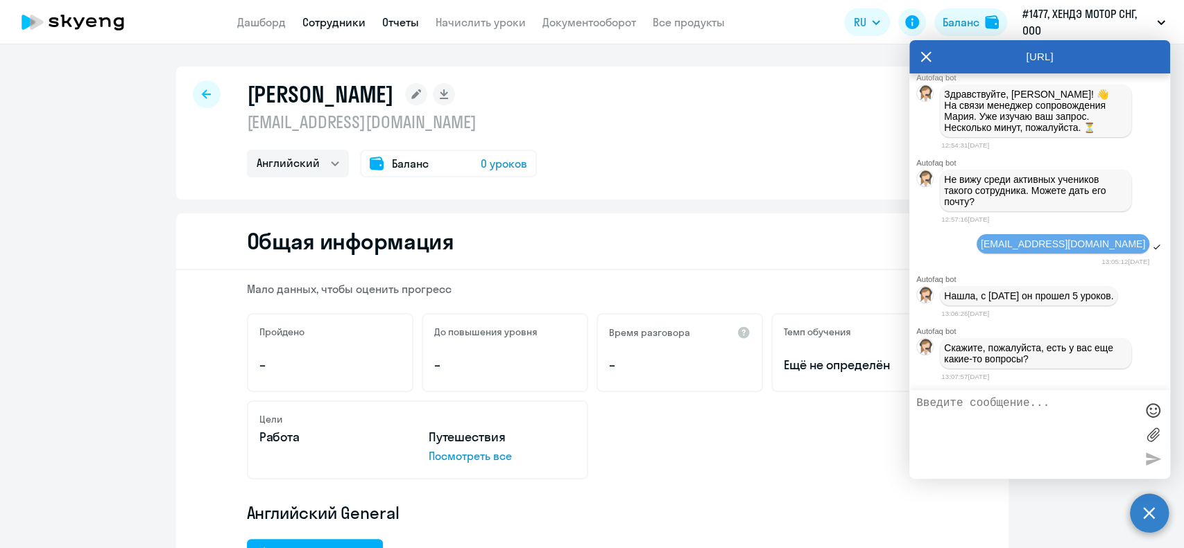
click at [390, 28] on link "Отчеты" at bounding box center [400, 22] width 37 height 14
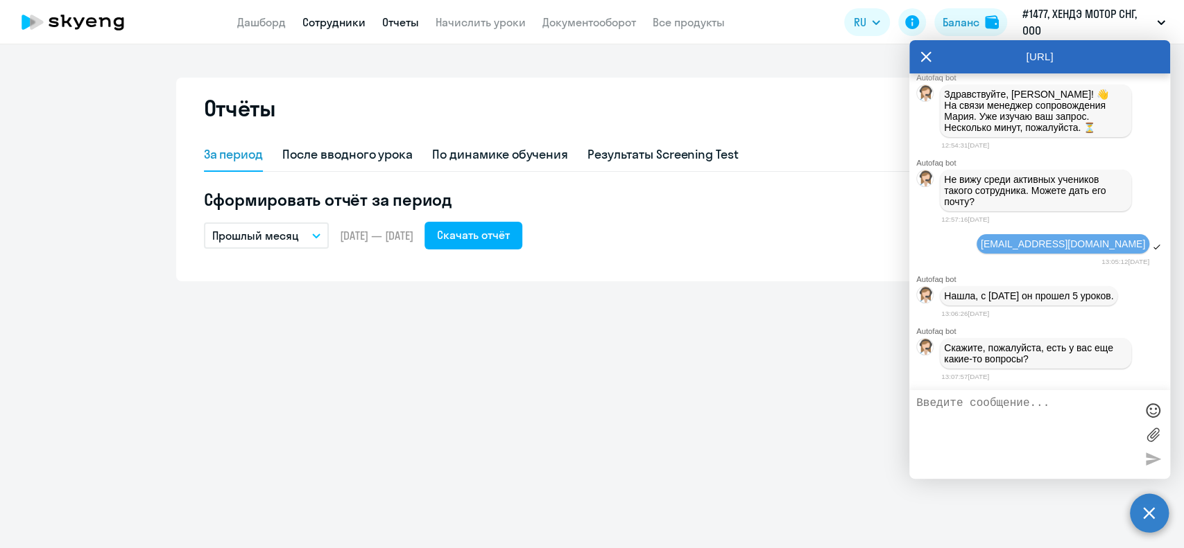
click at [334, 21] on link "Сотрудники" at bounding box center [333, 22] width 63 height 14
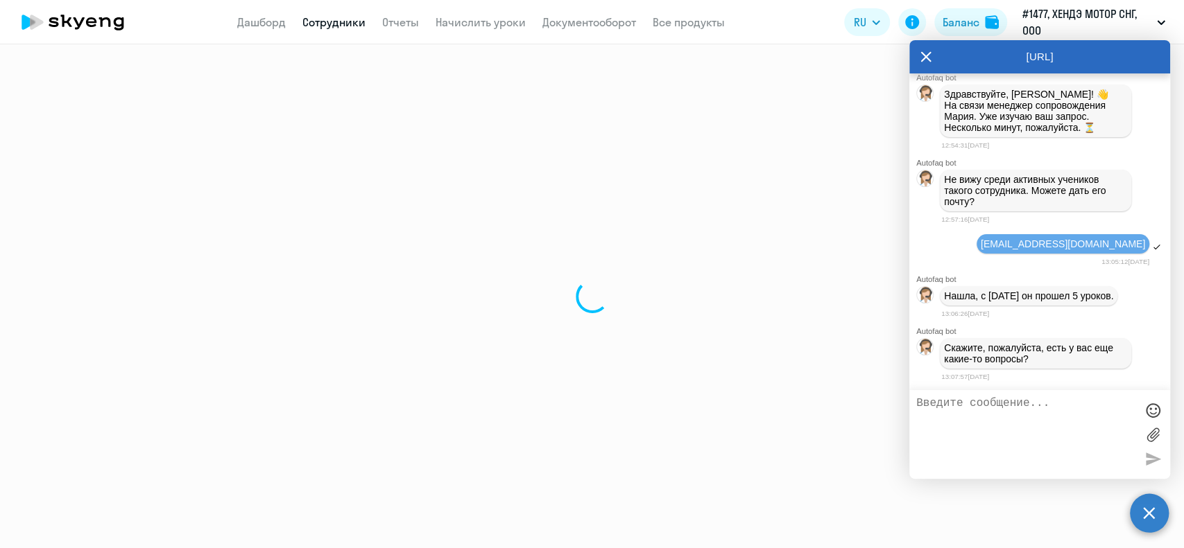
select select "30"
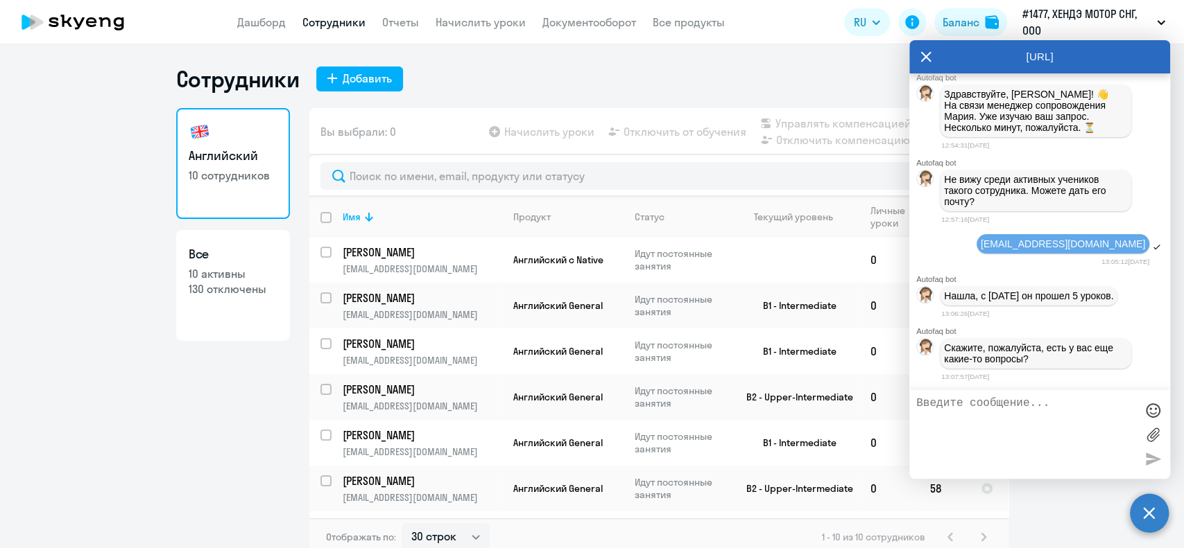
click at [929, 53] on icon at bounding box center [926, 57] width 10 height 10
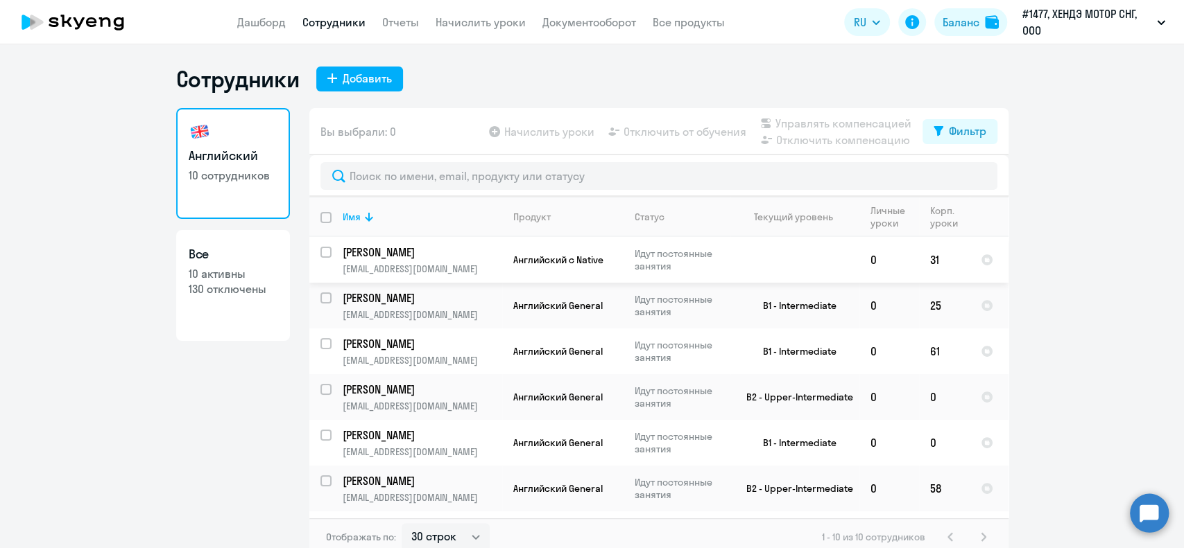
click at [216, 282] on p "130 отключены" at bounding box center [233, 289] width 89 height 15
select select "30"
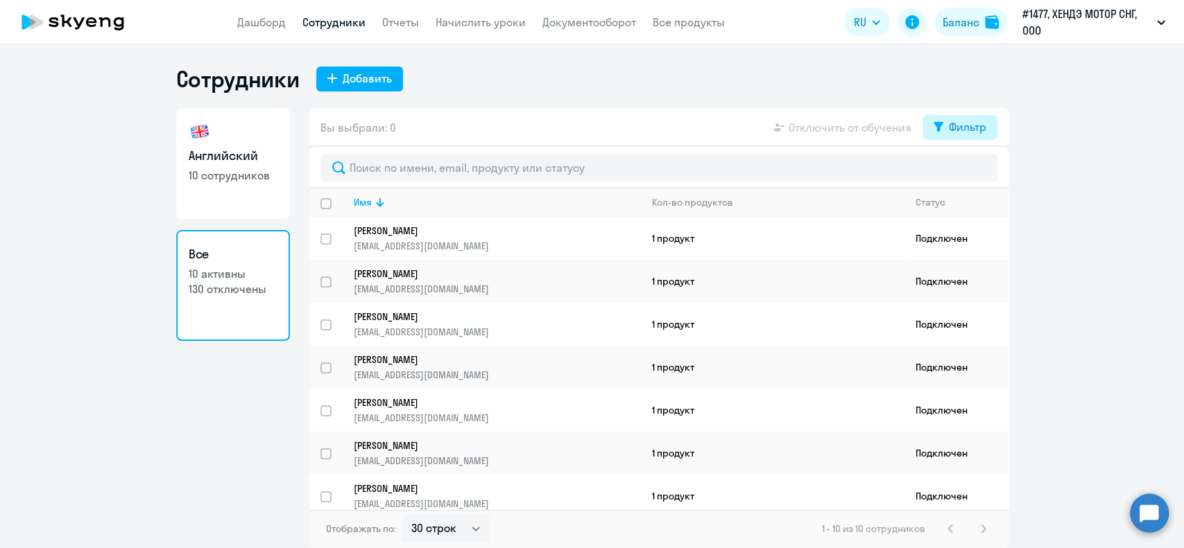
click at [942, 132] on button "Фильтр" at bounding box center [959, 127] width 75 height 25
click at [968, 169] on span at bounding box center [974, 173] width 24 height 14
click at [962, 172] on input "checkbox" at bounding box center [961, 172] width 1 height 1
checkbox input "true"
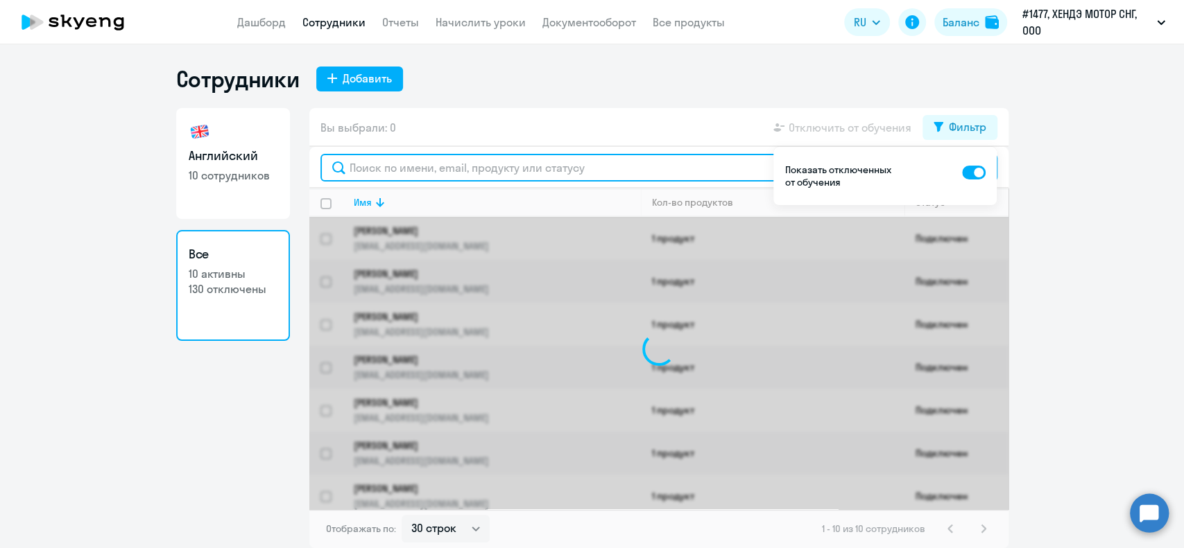
click at [553, 164] on input "text" at bounding box center [658, 168] width 677 height 28
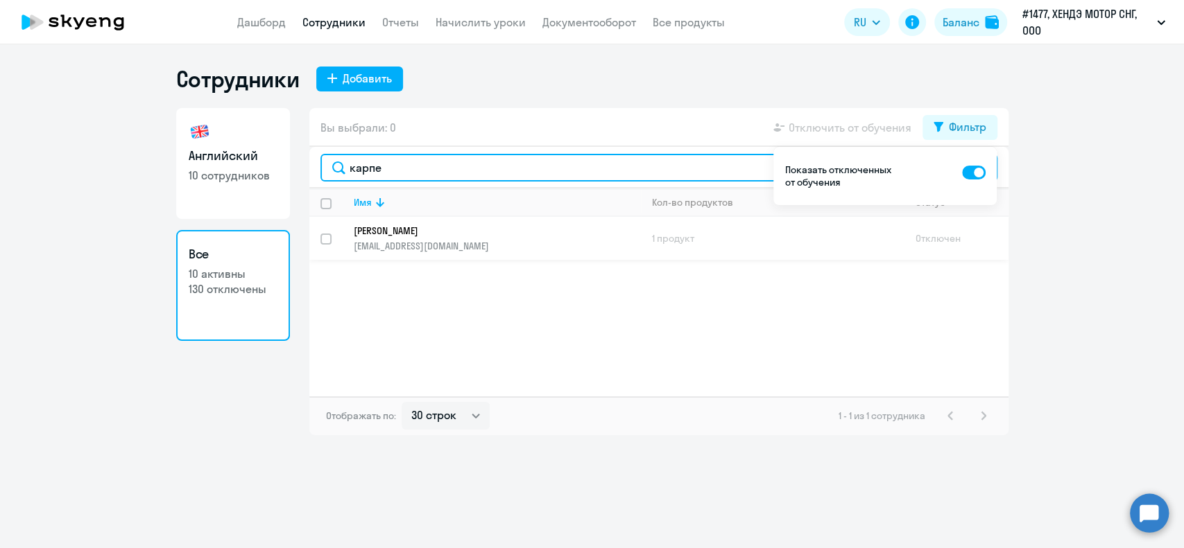
type input "карпе"
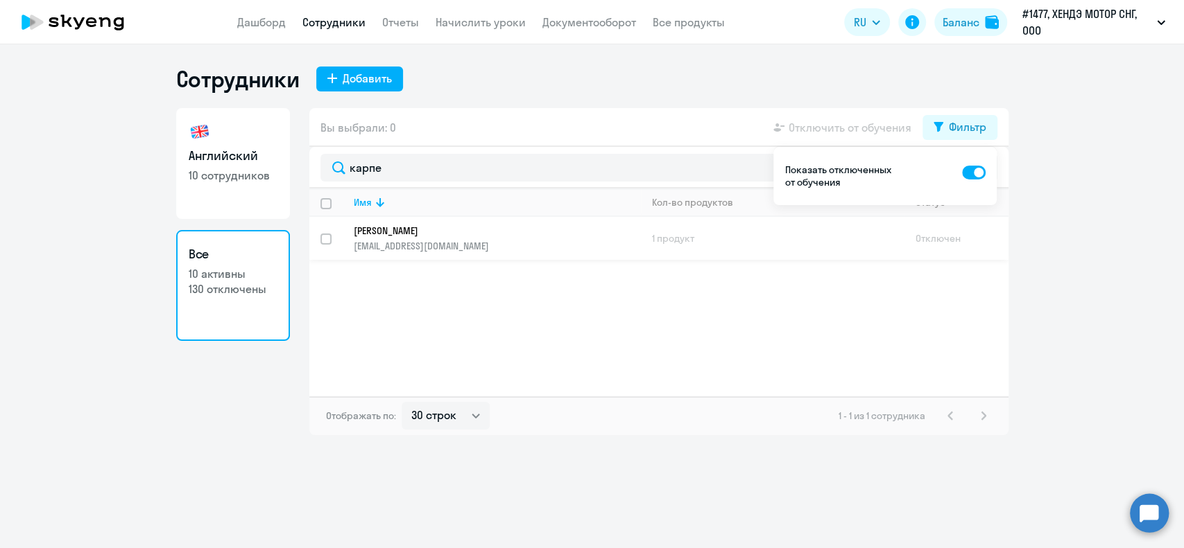
click at [471, 241] on p "[EMAIL_ADDRESS][DOMAIN_NAME]" at bounding box center [497, 246] width 286 height 12
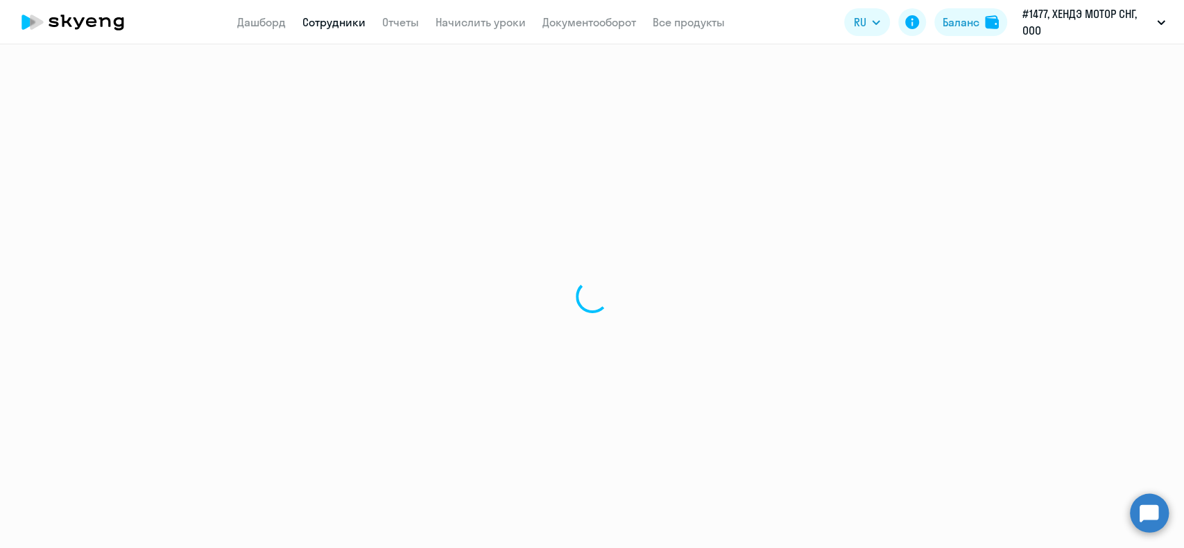
select select "english"
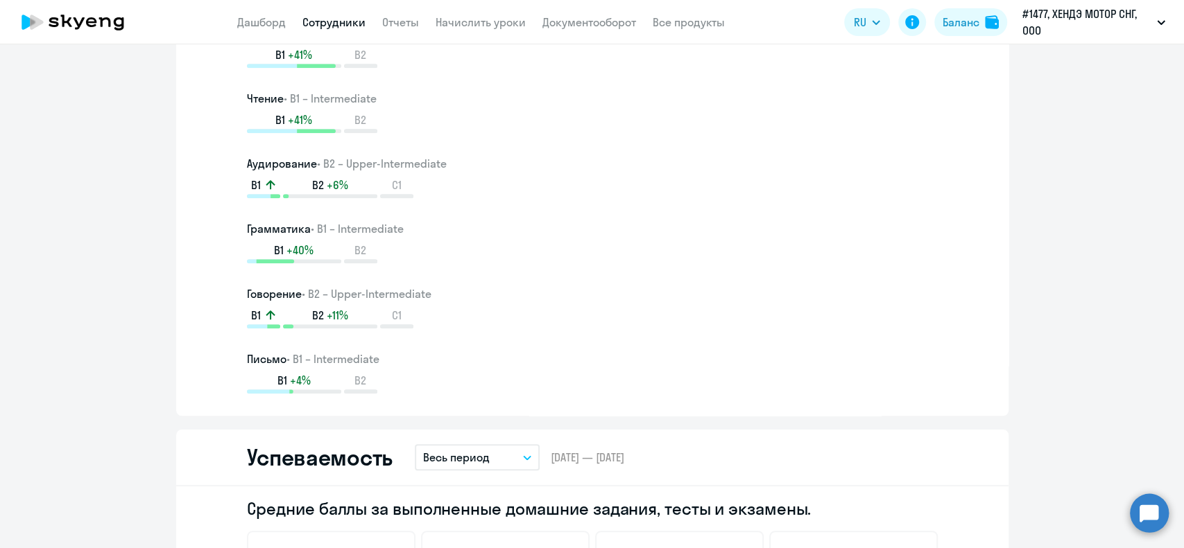
scroll to position [1016, 0]
